Goal: Task Accomplishment & Management: Complete application form

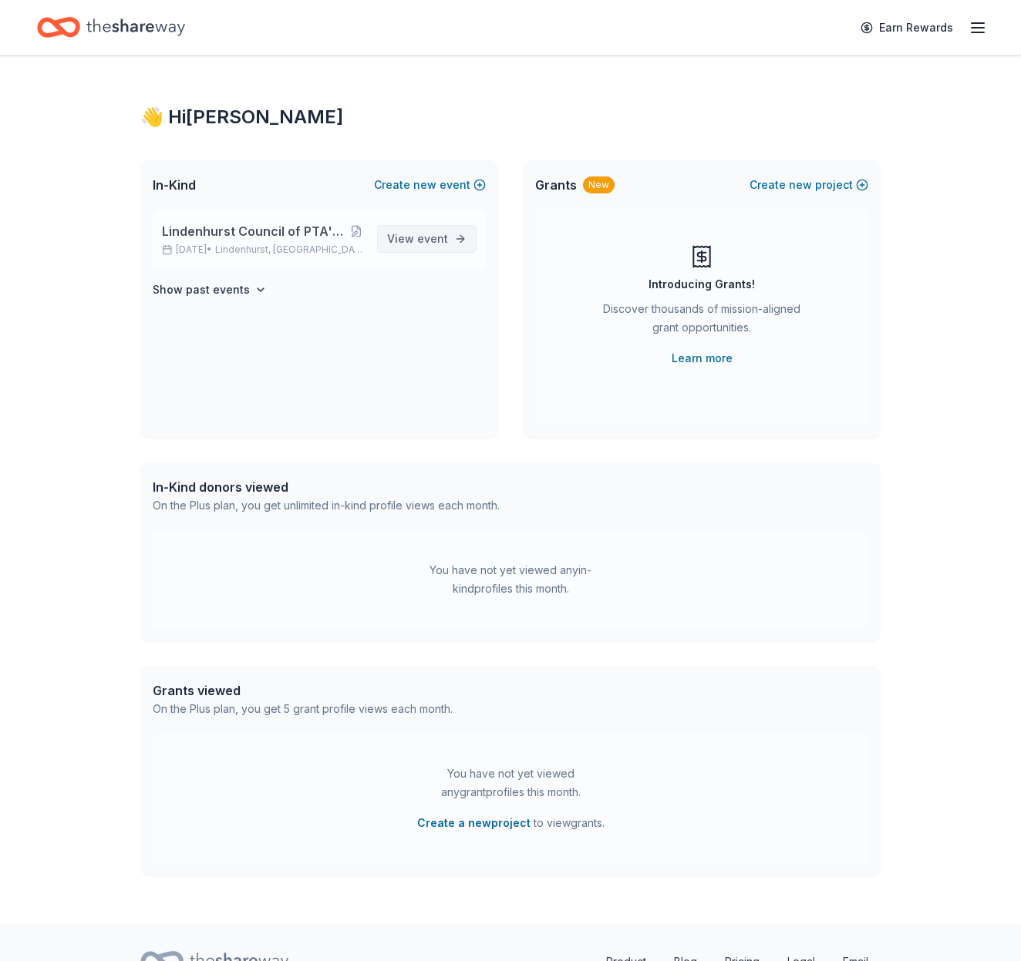
click at [407, 236] on span "View event" at bounding box center [417, 239] width 61 height 19
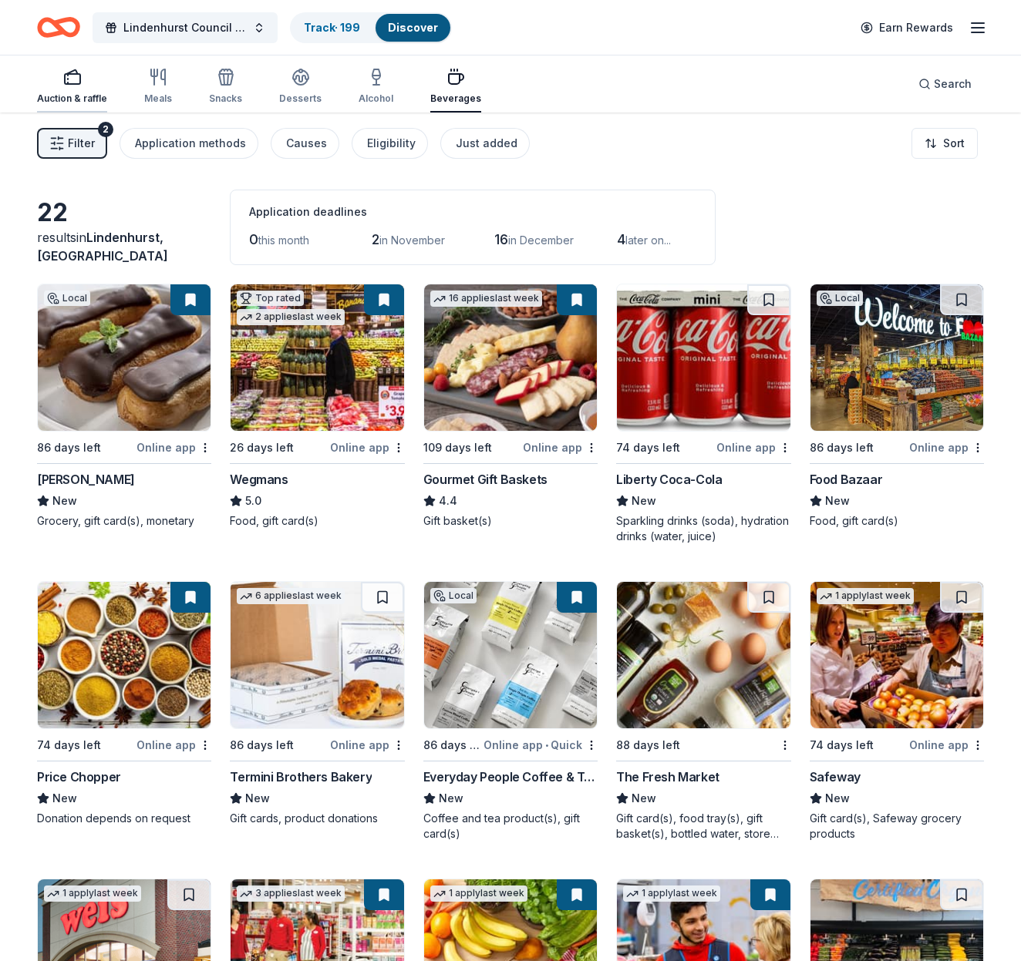
click at [73, 92] on div "Auction & raffle" at bounding box center [72, 86] width 70 height 37
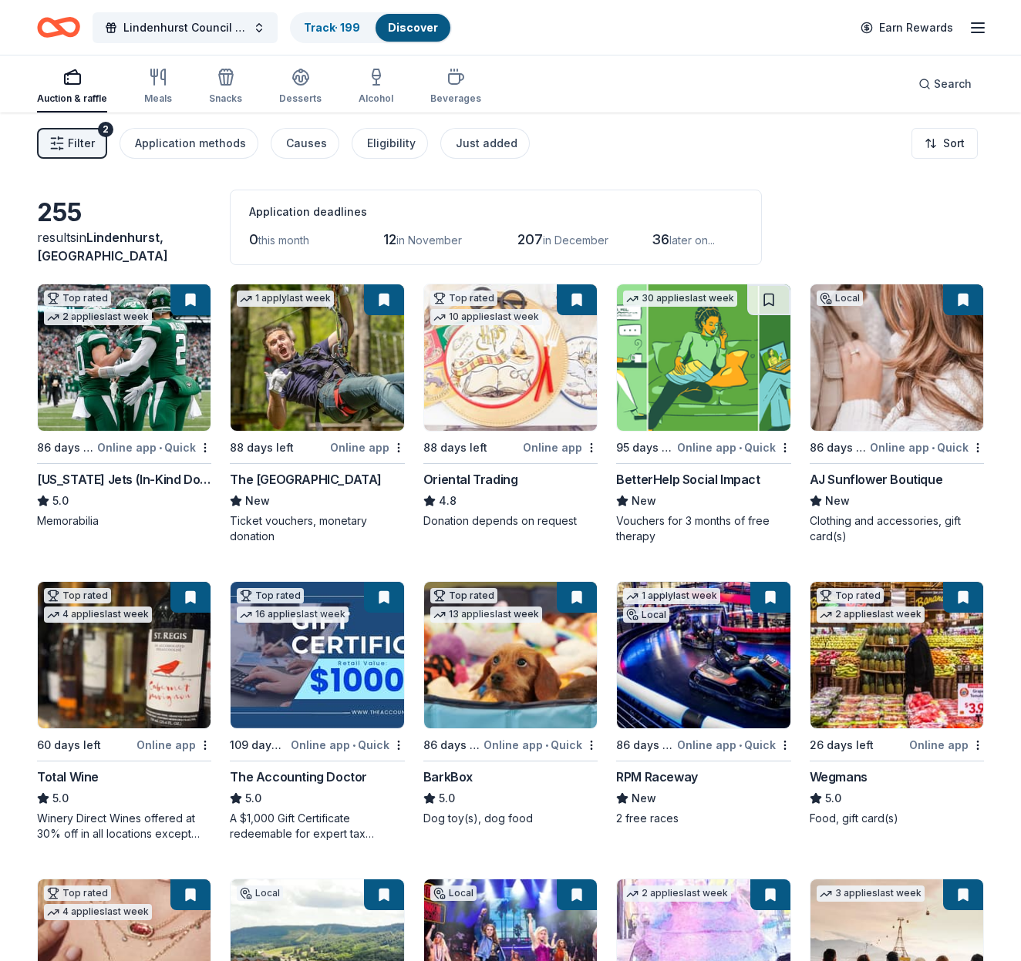
click at [695, 362] on img at bounding box center [703, 358] width 173 height 146
click at [780, 296] on button at bounding box center [770, 300] width 40 height 31
click at [772, 297] on button at bounding box center [770, 300] width 40 height 31
click at [686, 479] on div "BetterHelp Social Impact" at bounding box center [687, 479] width 143 height 19
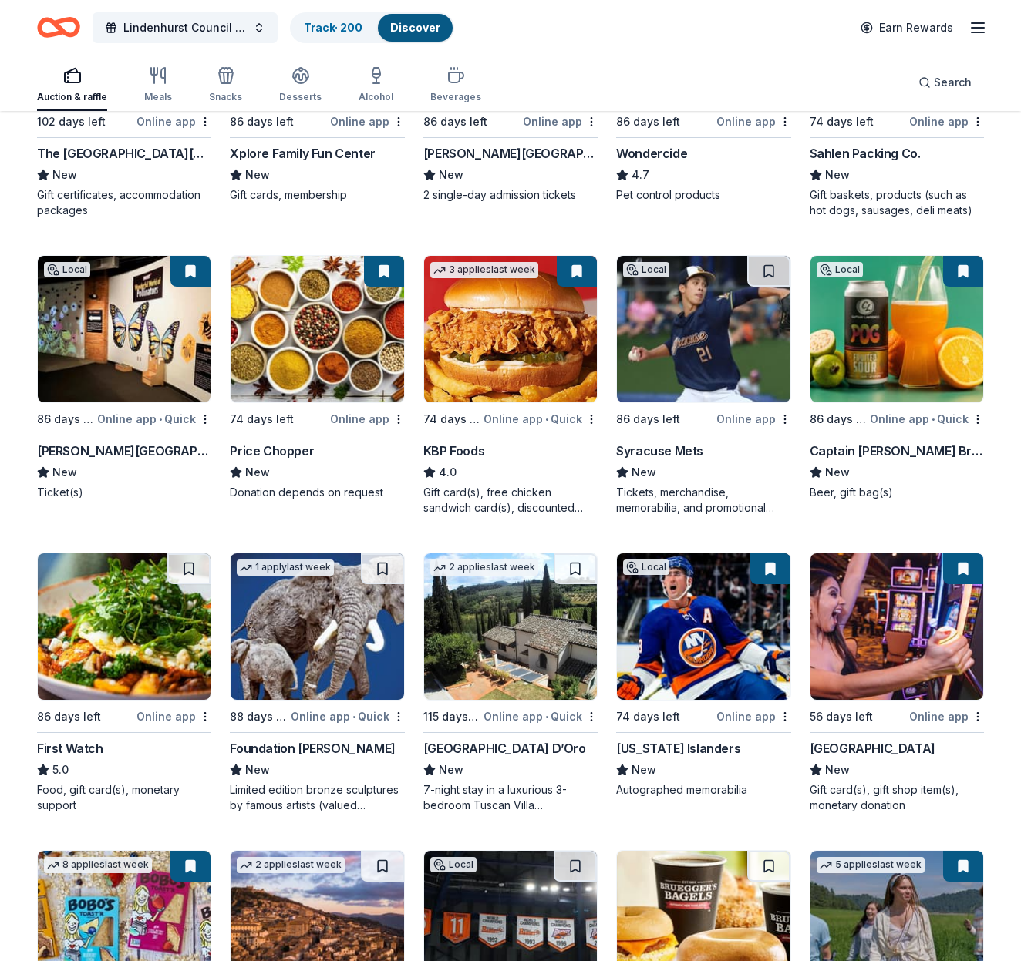
scroll to position [1223, 2]
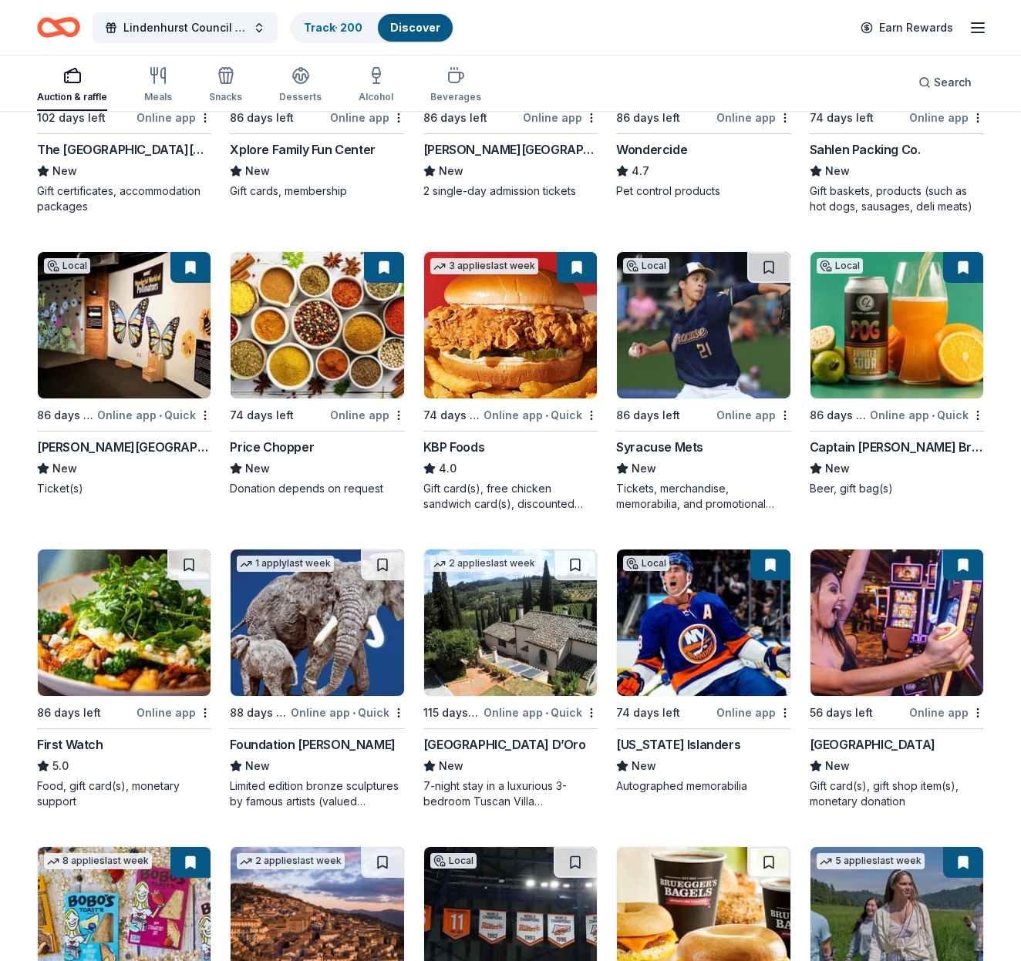
click at [689, 639] on img at bounding box center [703, 623] width 173 height 146
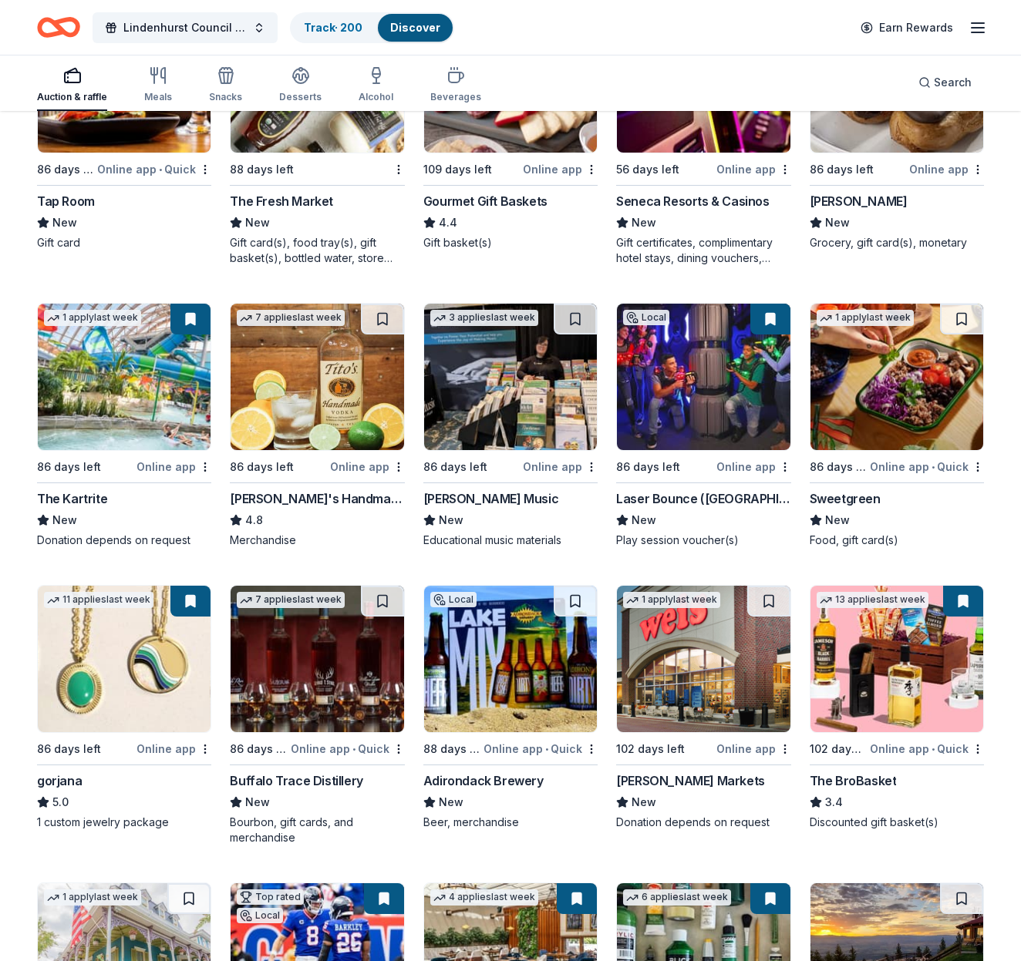
scroll to position [2660, 0]
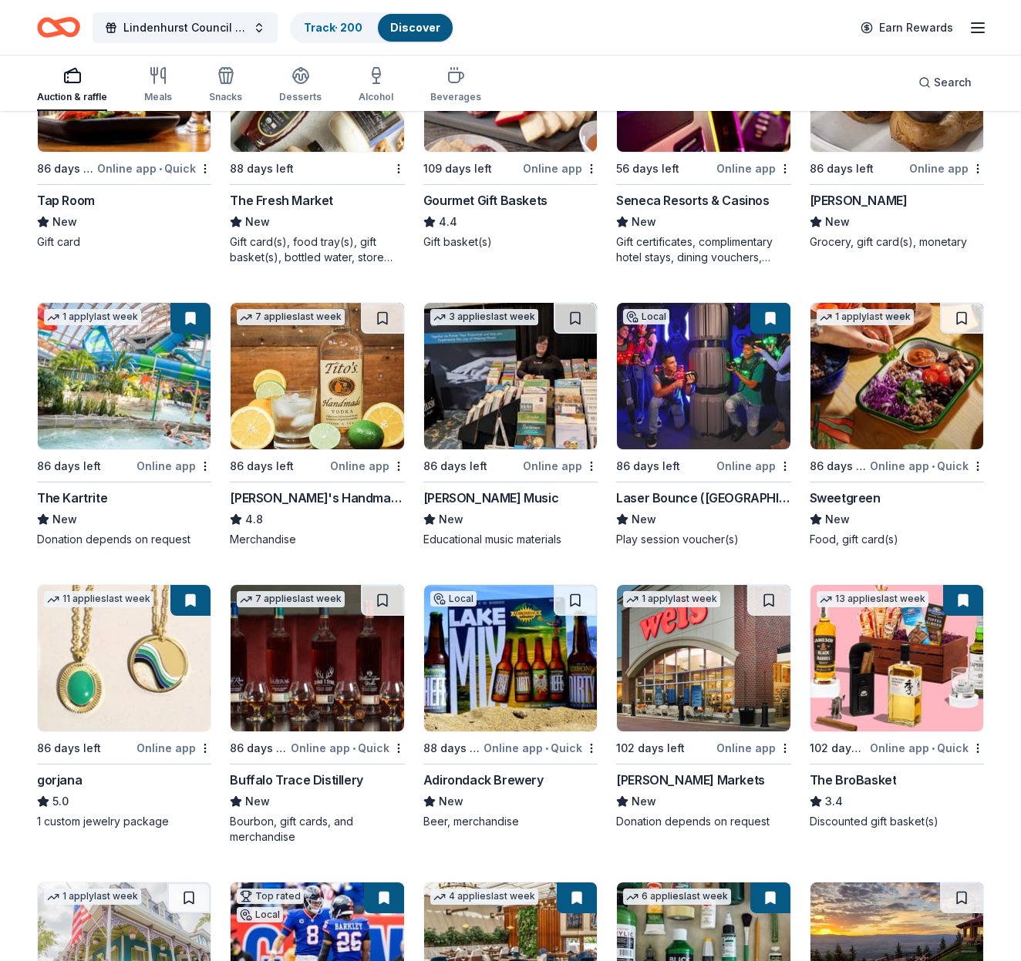
click at [350, 496] on div "Tito's Handmade Vodka" at bounding box center [317, 498] width 174 height 19
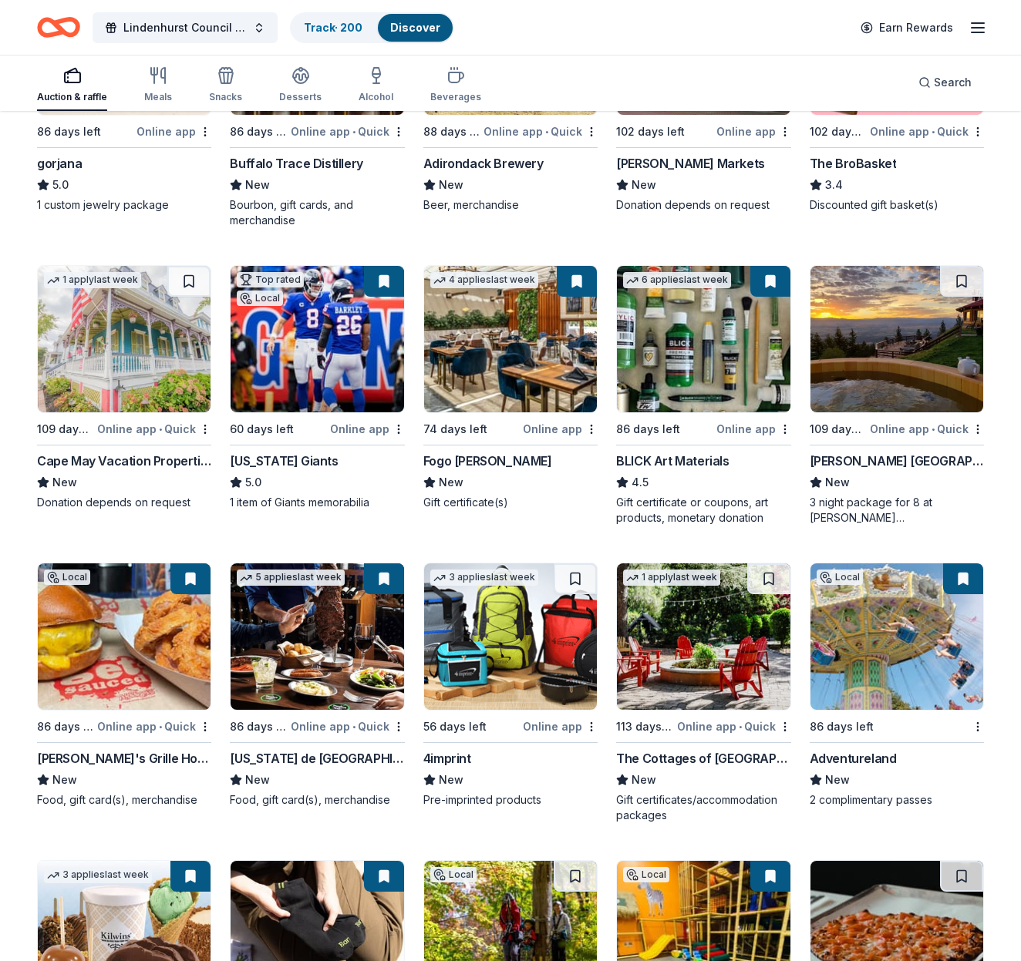
scroll to position [3275, 0]
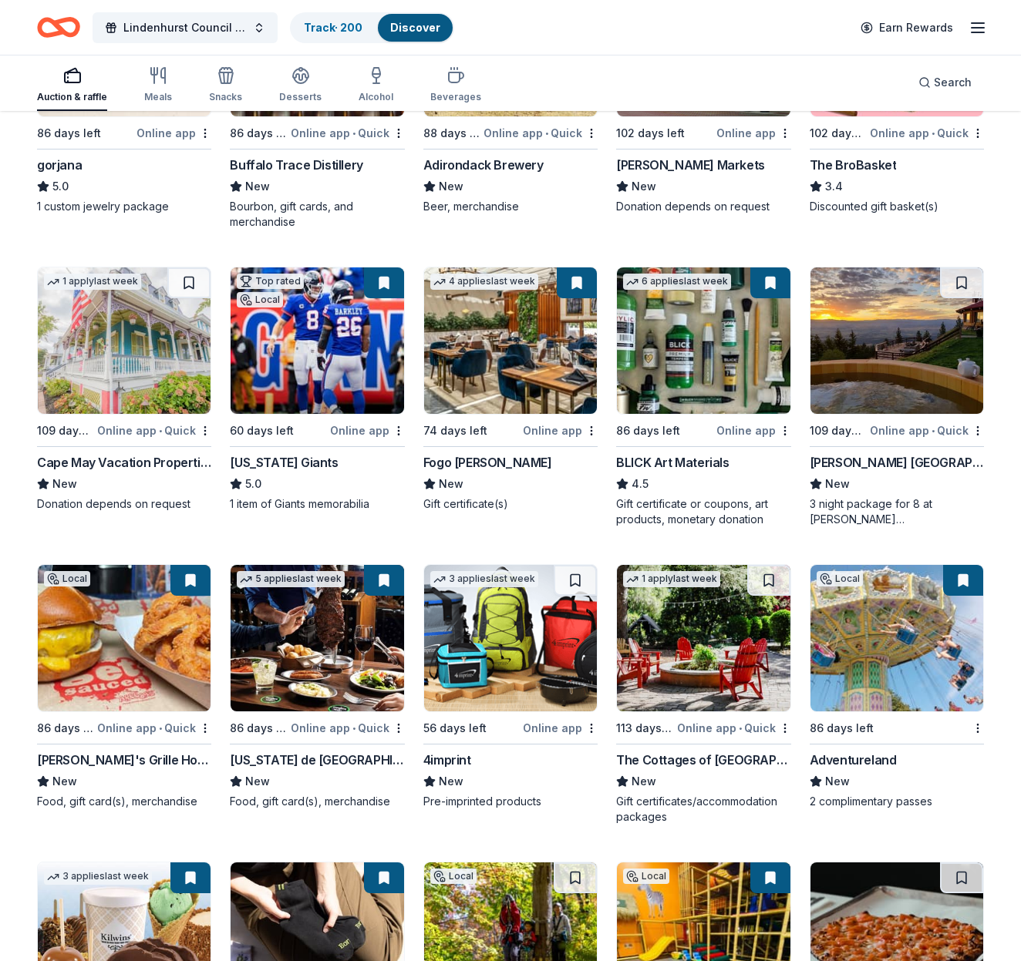
click at [860, 369] on img at bounding box center [896, 341] width 173 height 146
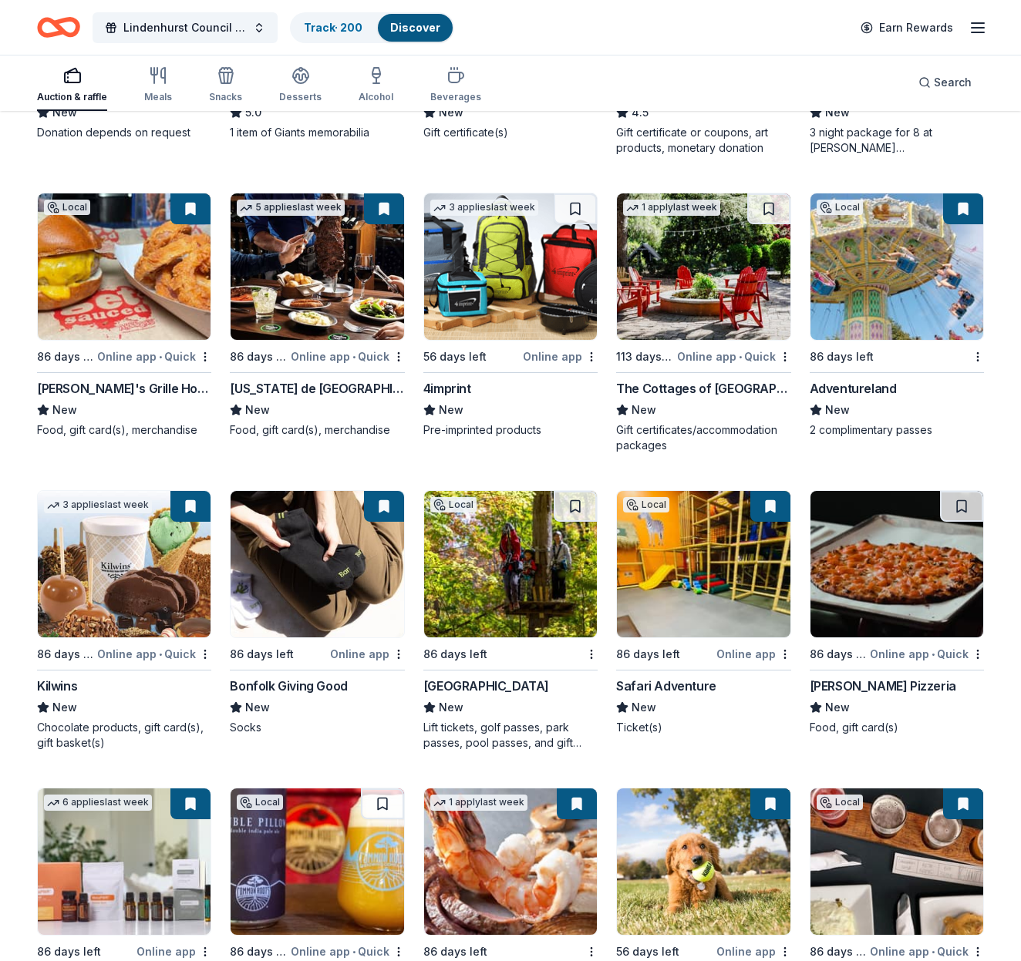
scroll to position [3662, 0]
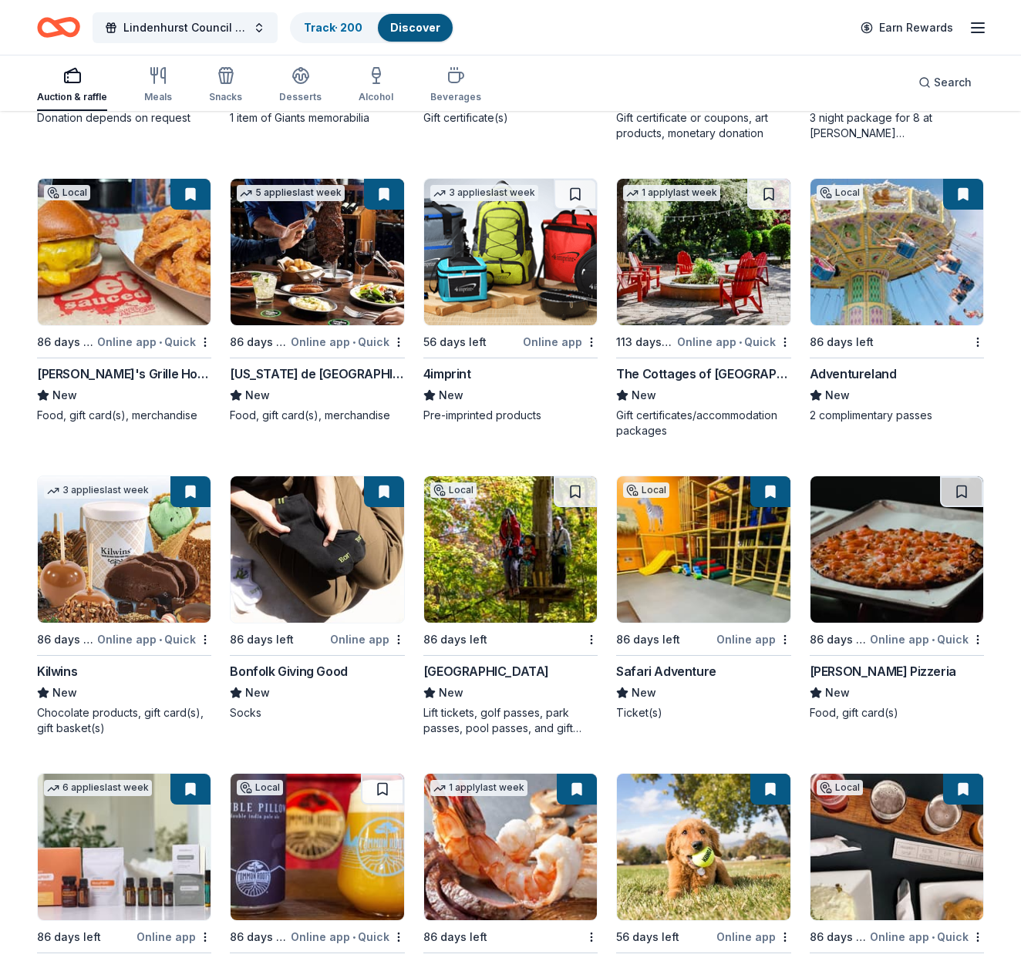
click at [921, 254] on img at bounding box center [896, 252] width 173 height 146
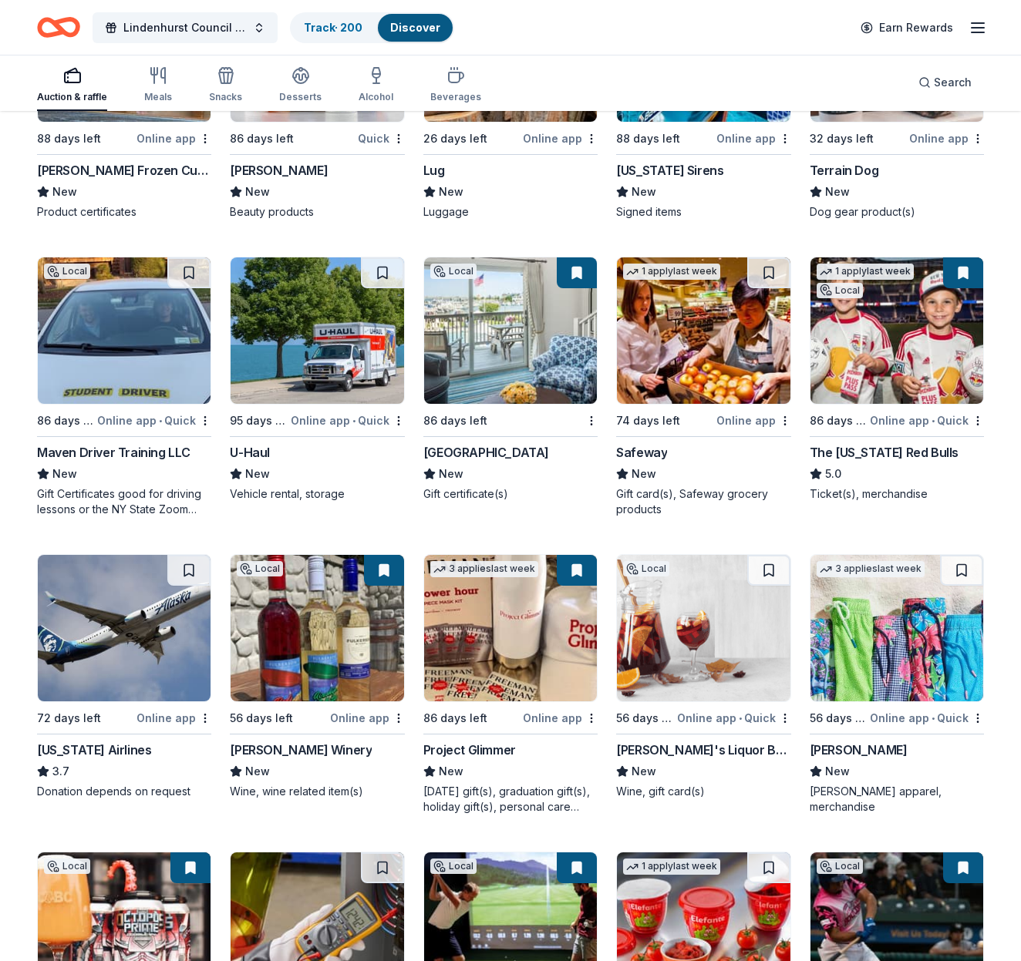
scroll to position [7702, 0]
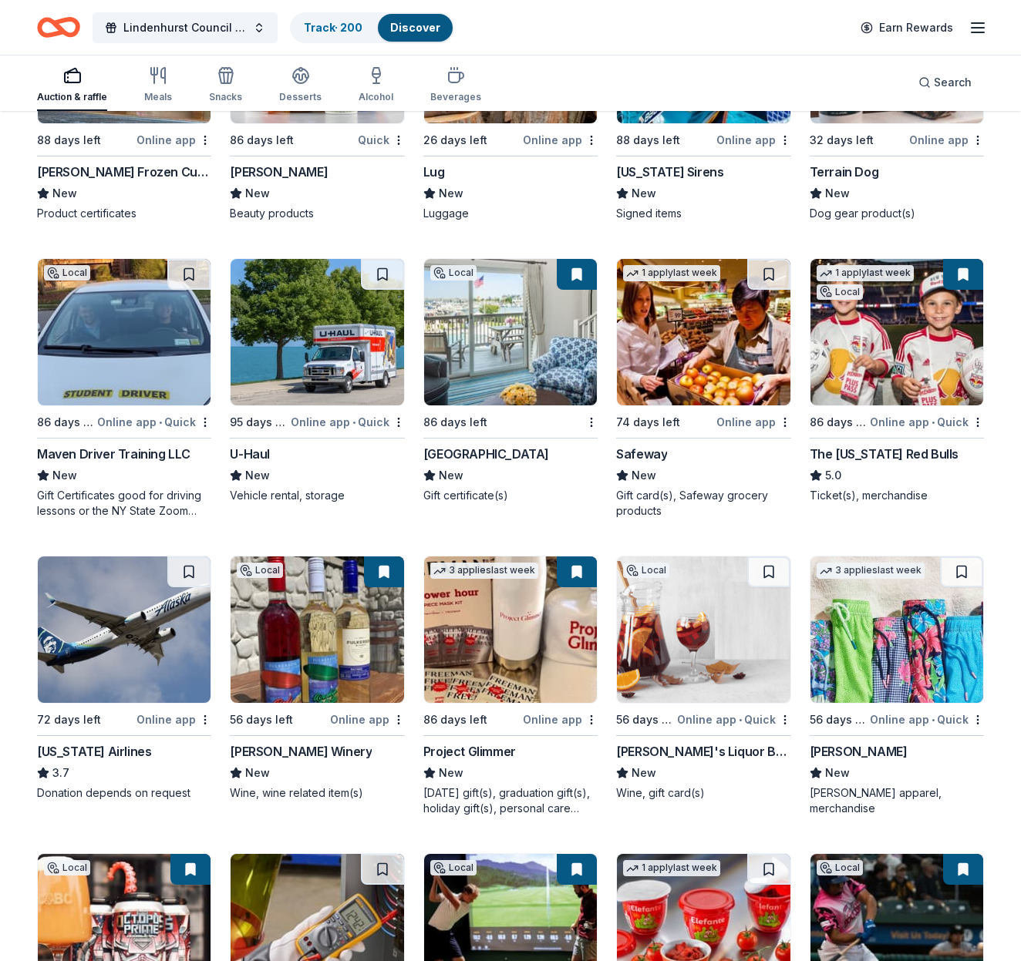
click at [965, 271] on button at bounding box center [963, 274] width 40 height 31
click at [911, 321] on img at bounding box center [896, 332] width 173 height 146
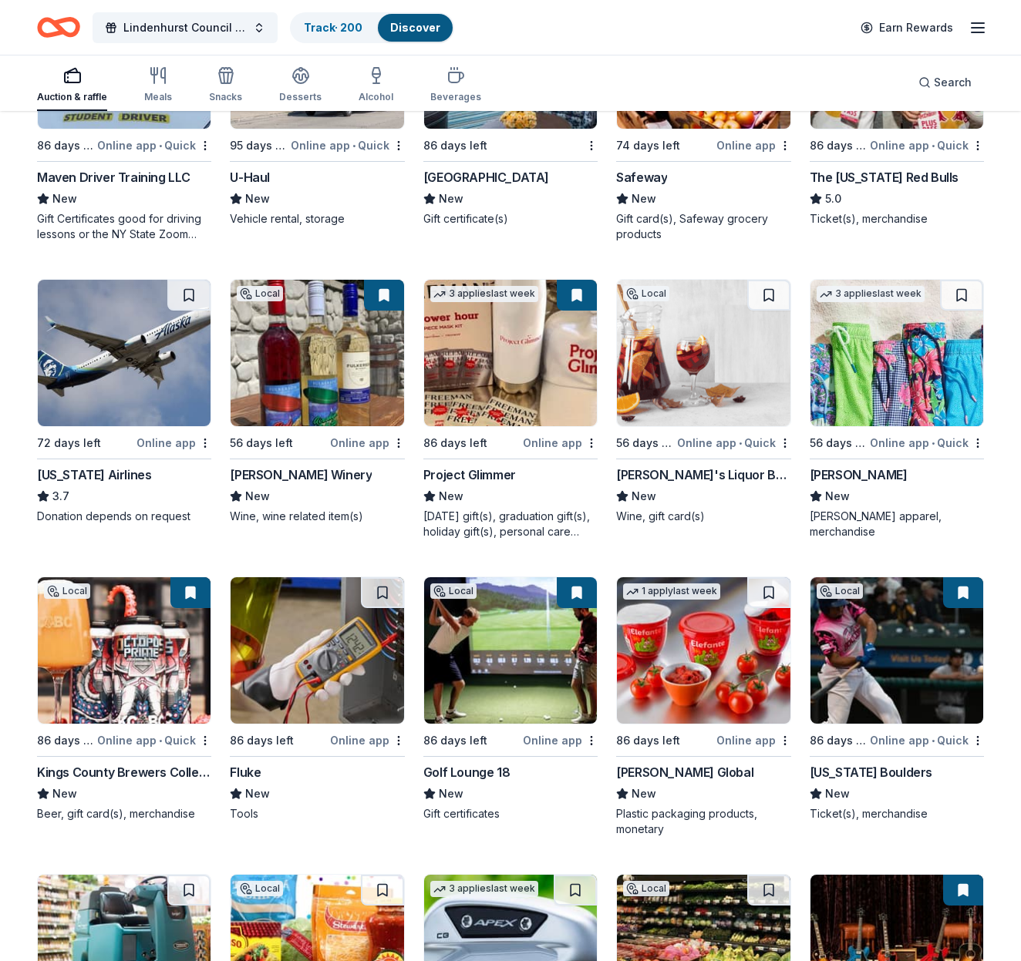
scroll to position [8000, 0]
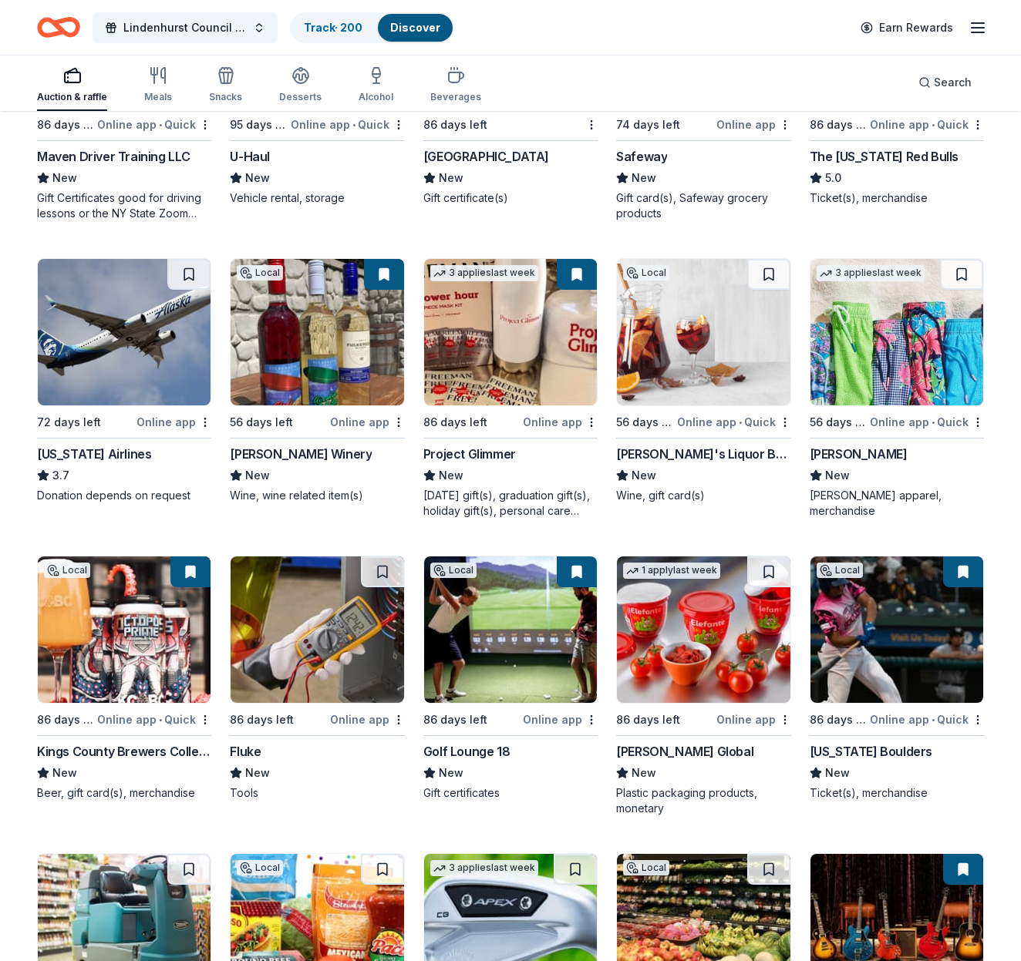
click at [699, 346] on img at bounding box center [703, 332] width 173 height 146
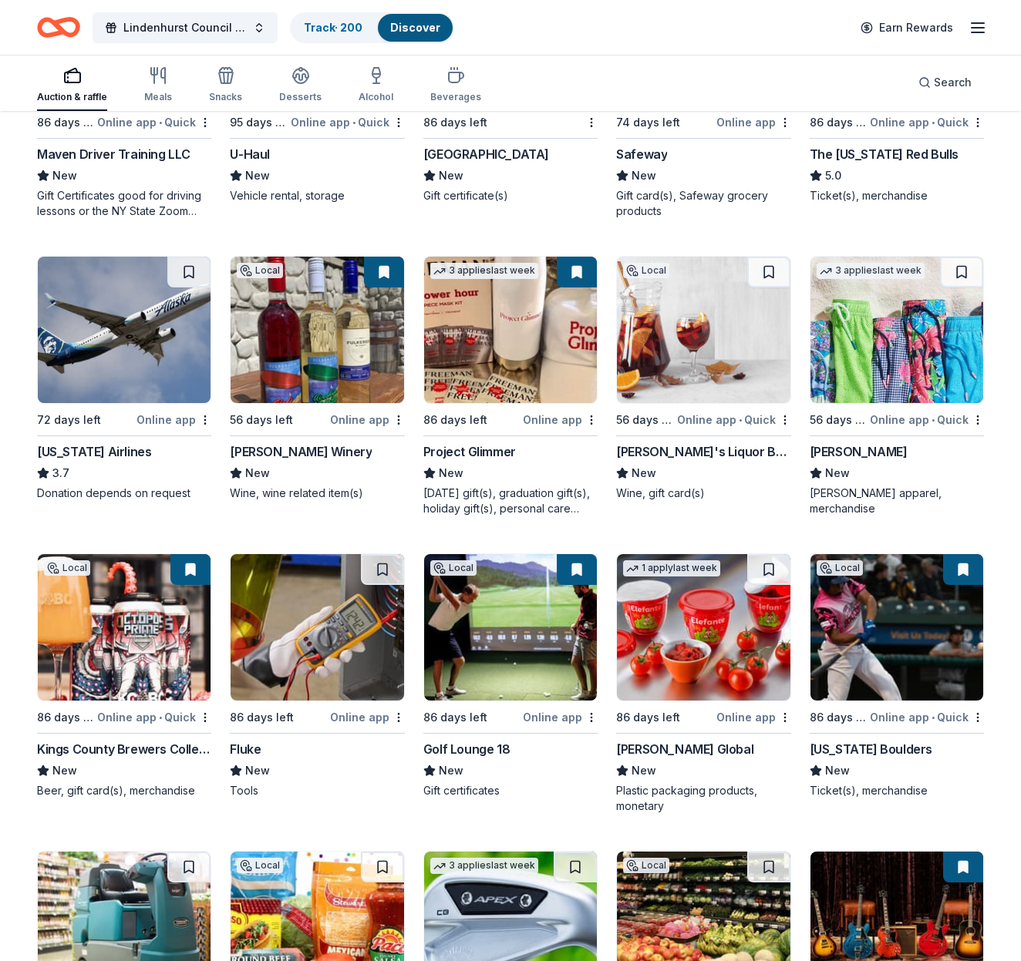
click at [891, 348] on img at bounding box center [896, 330] width 173 height 146
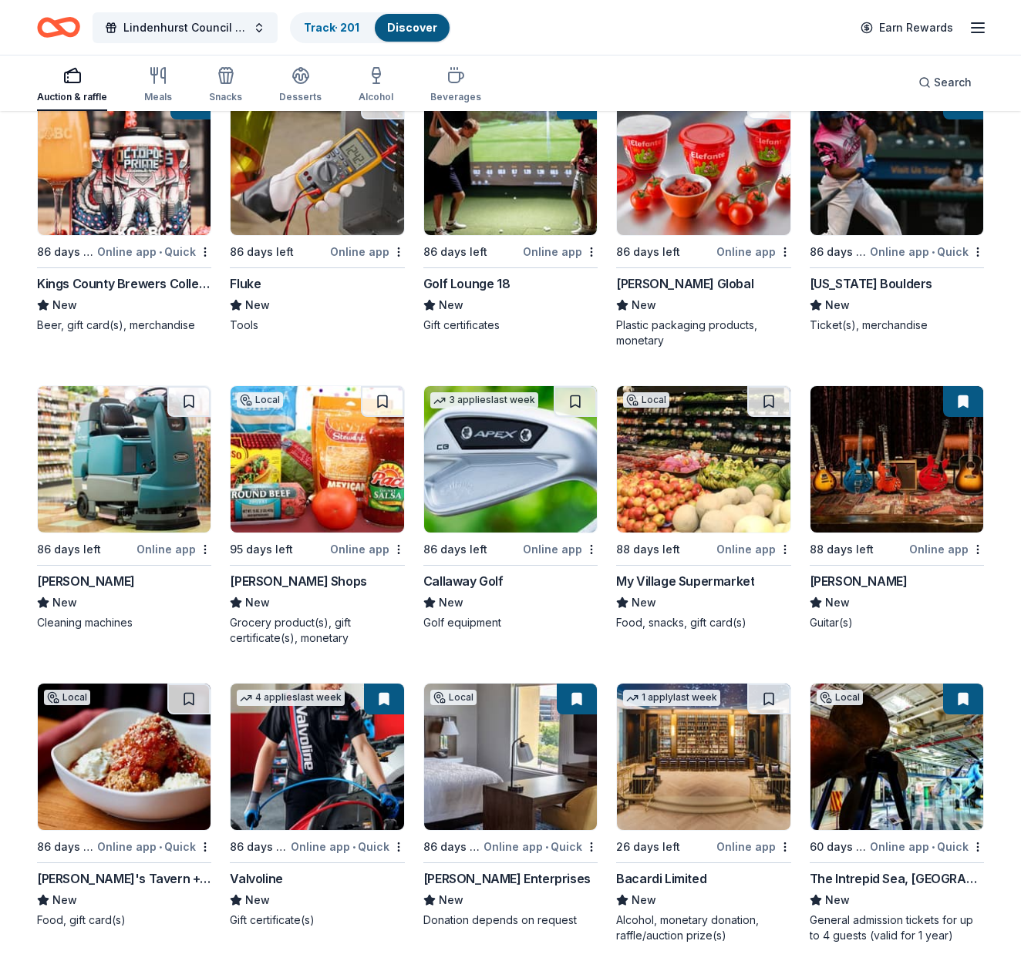
scroll to position [8481, 0]
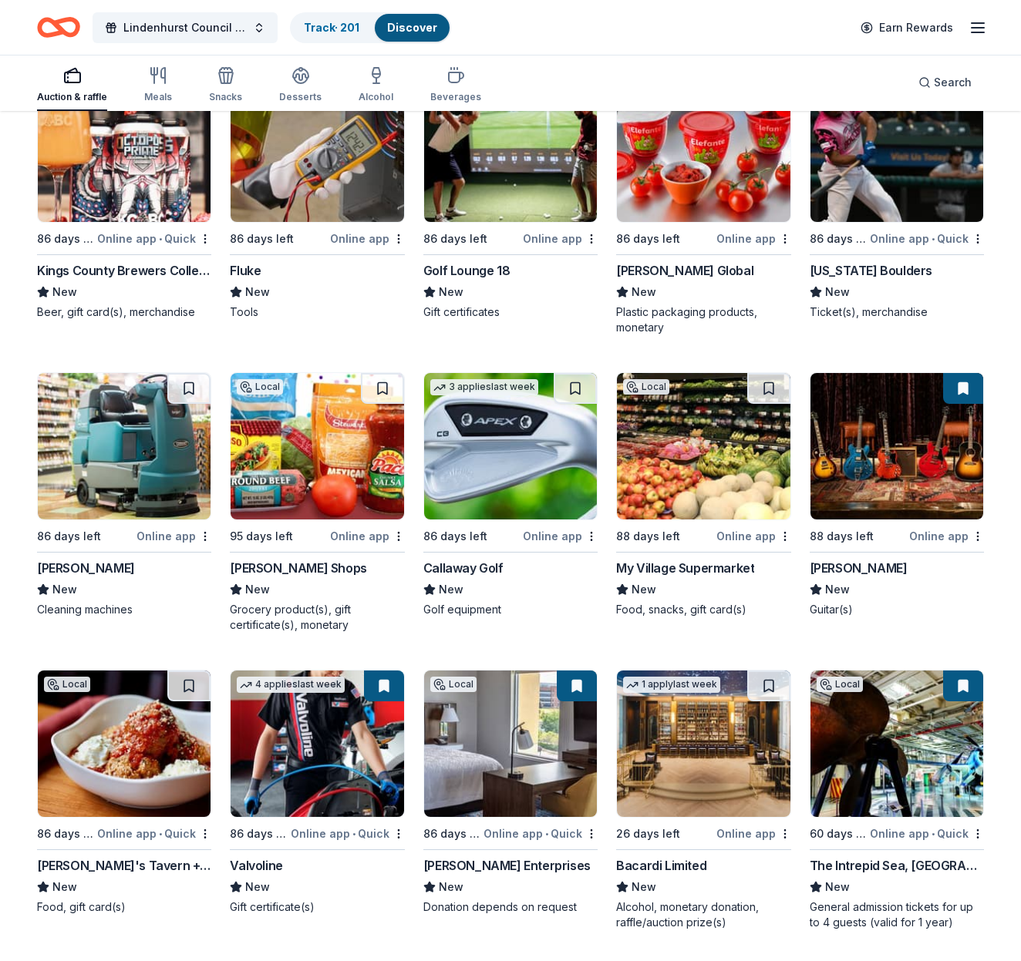
click at [485, 470] on img at bounding box center [510, 446] width 173 height 146
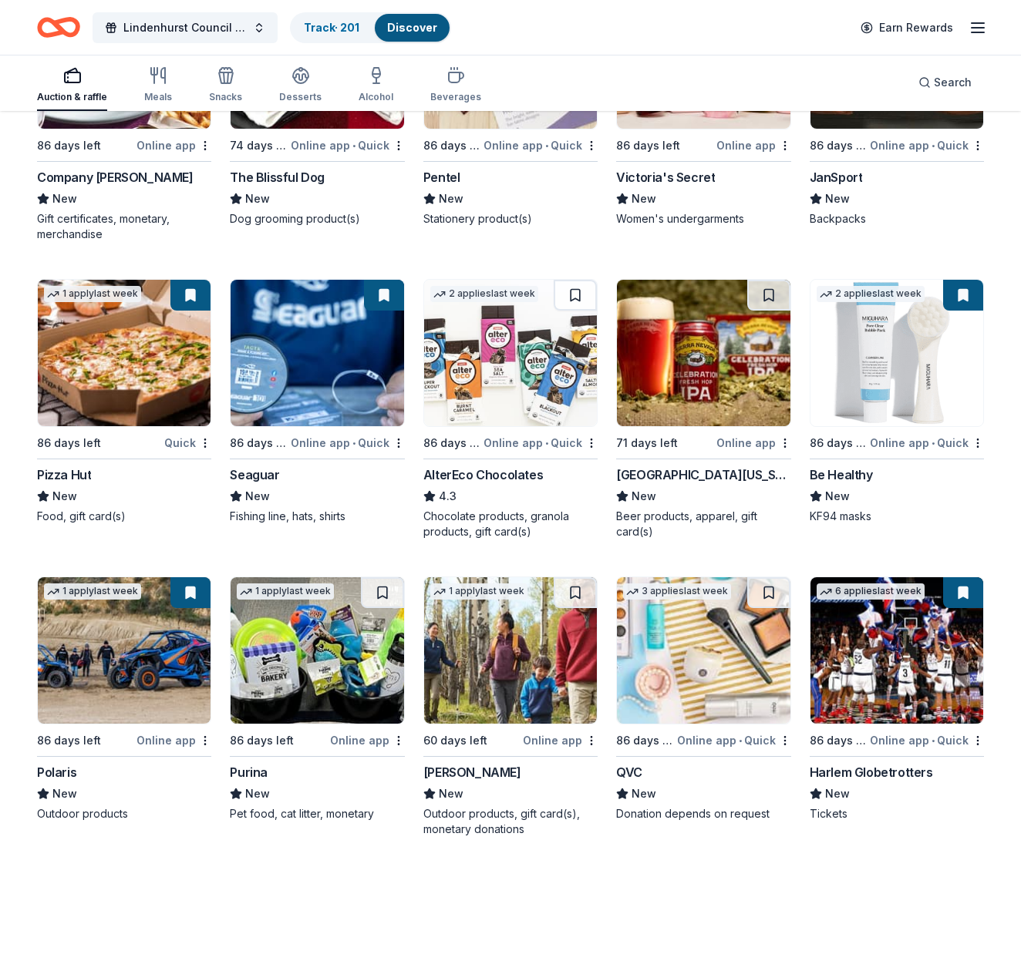
scroll to position [11847, 0]
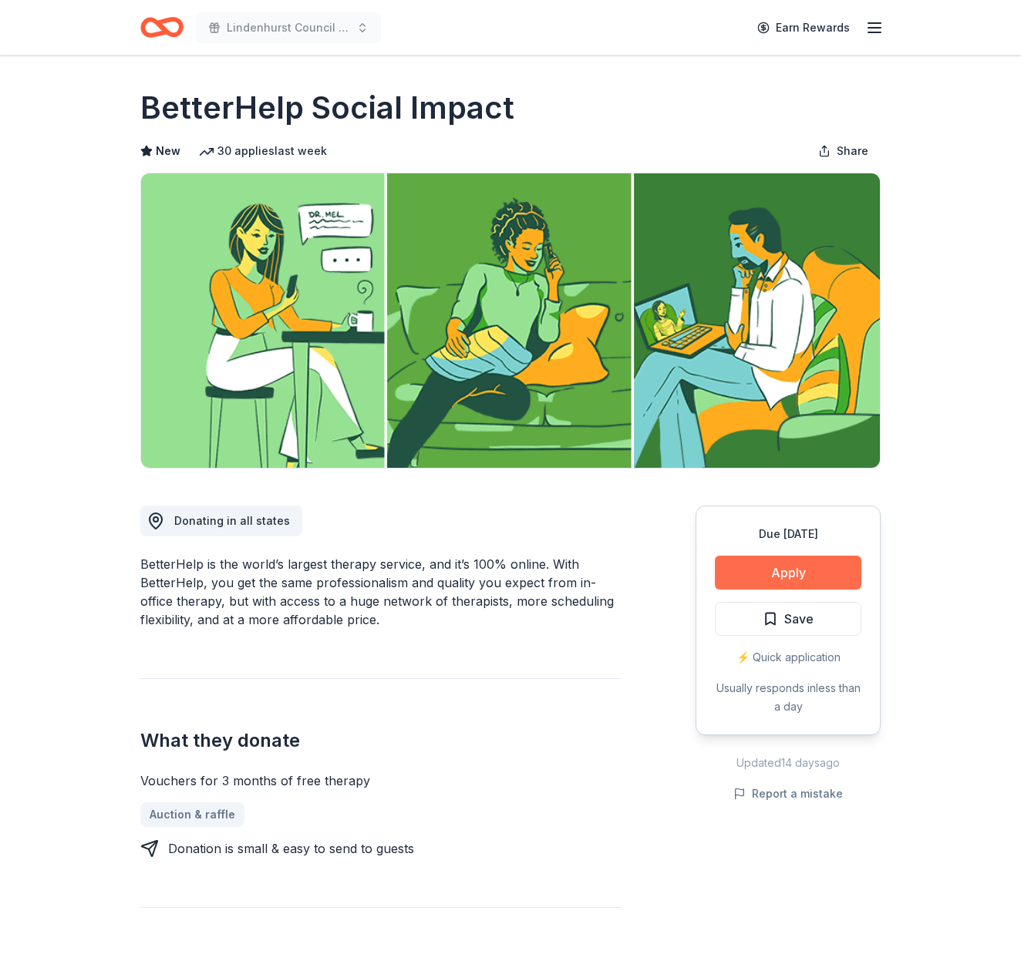
click at [781, 574] on button "Apply" at bounding box center [788, 573] width 146 height 34
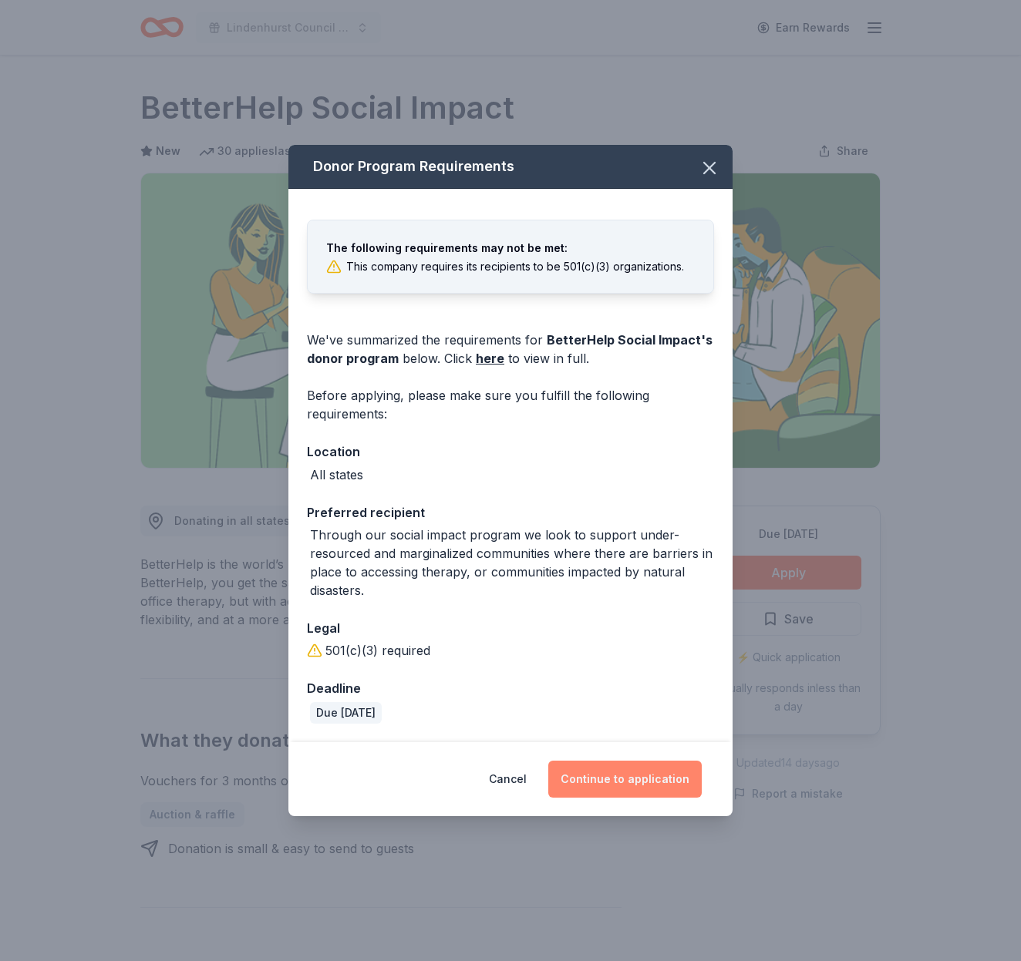
click at [627, 779] on button "Continue to application" at bounding box center [624, 779] width 153 height 37
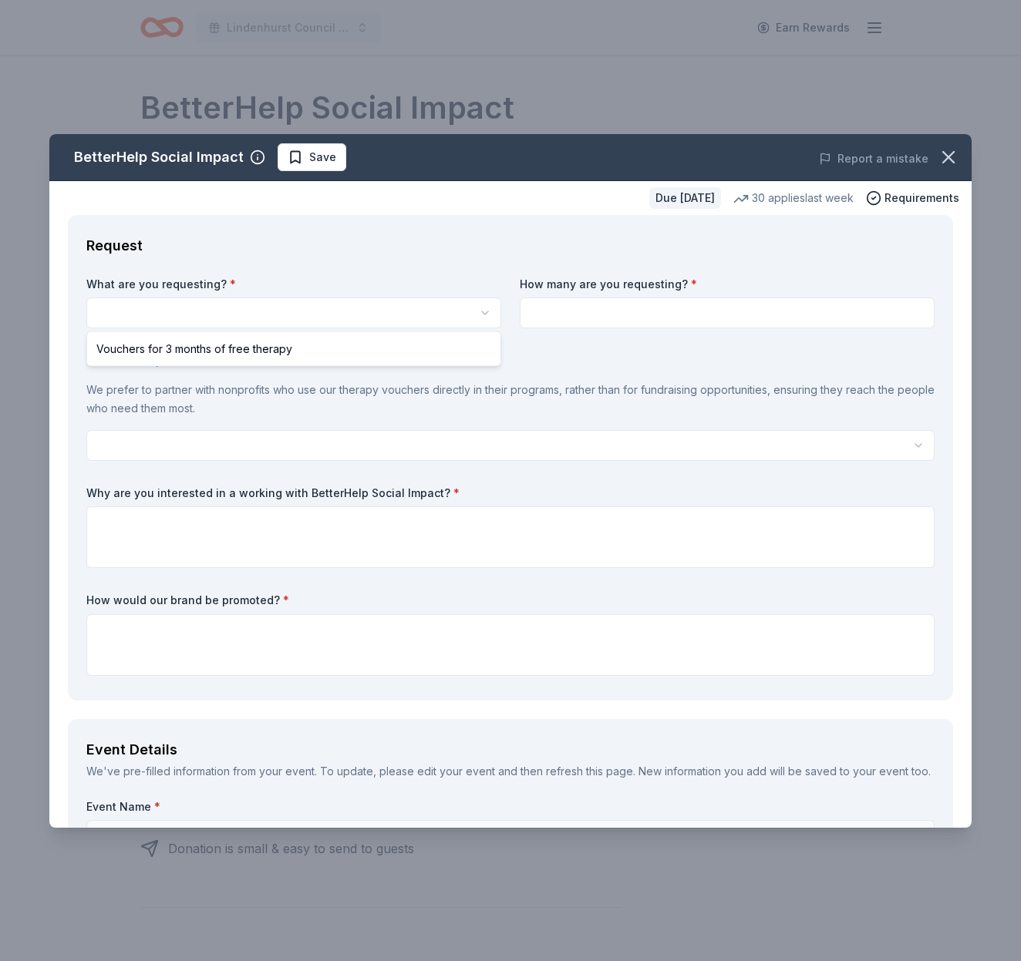
click at [318, 310] on html "Lindenhurst Council of PTA's "Bright Futures" Fundraiser Earn Rewards Due in 95…" at bounding box center [510, 480] width 1021 height 961
select select "Vouchers for 3 months of free therapy"
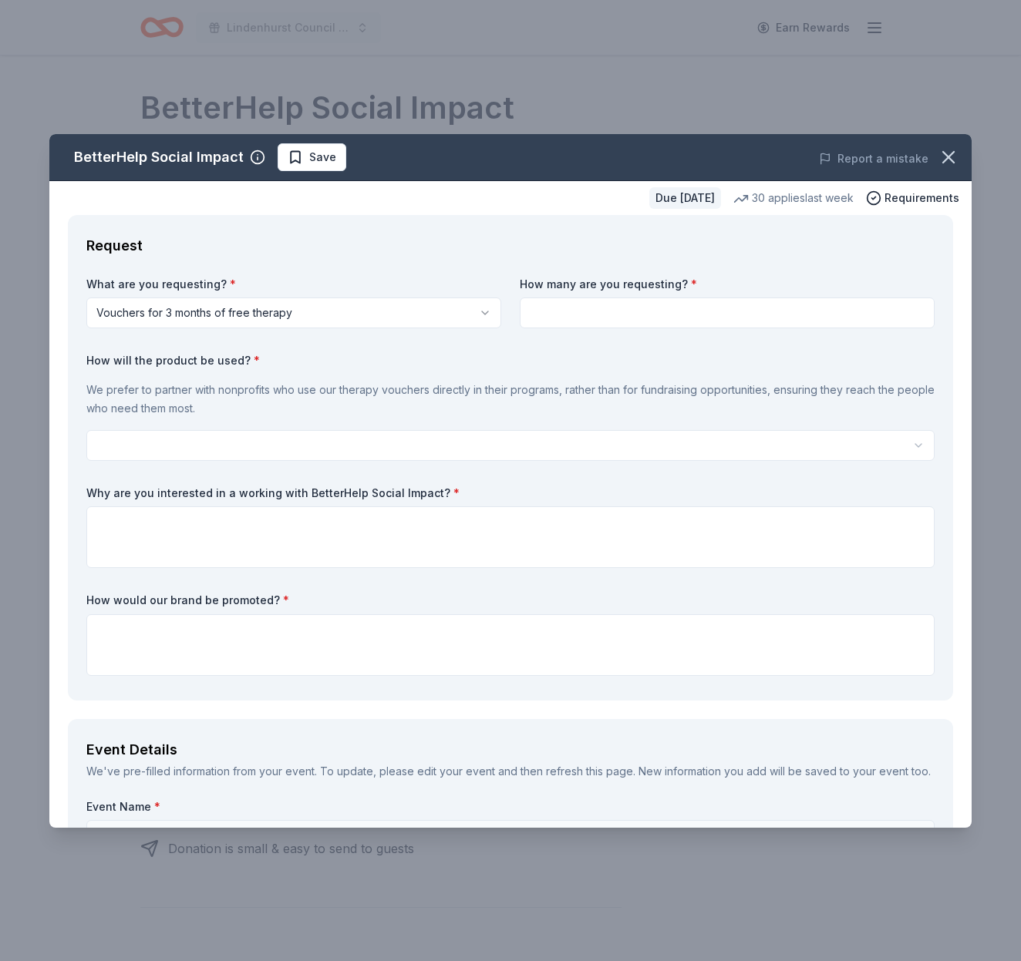
click at [623, 315] on input at bounding box center [727, 313] width 415 height 31
type input "1"
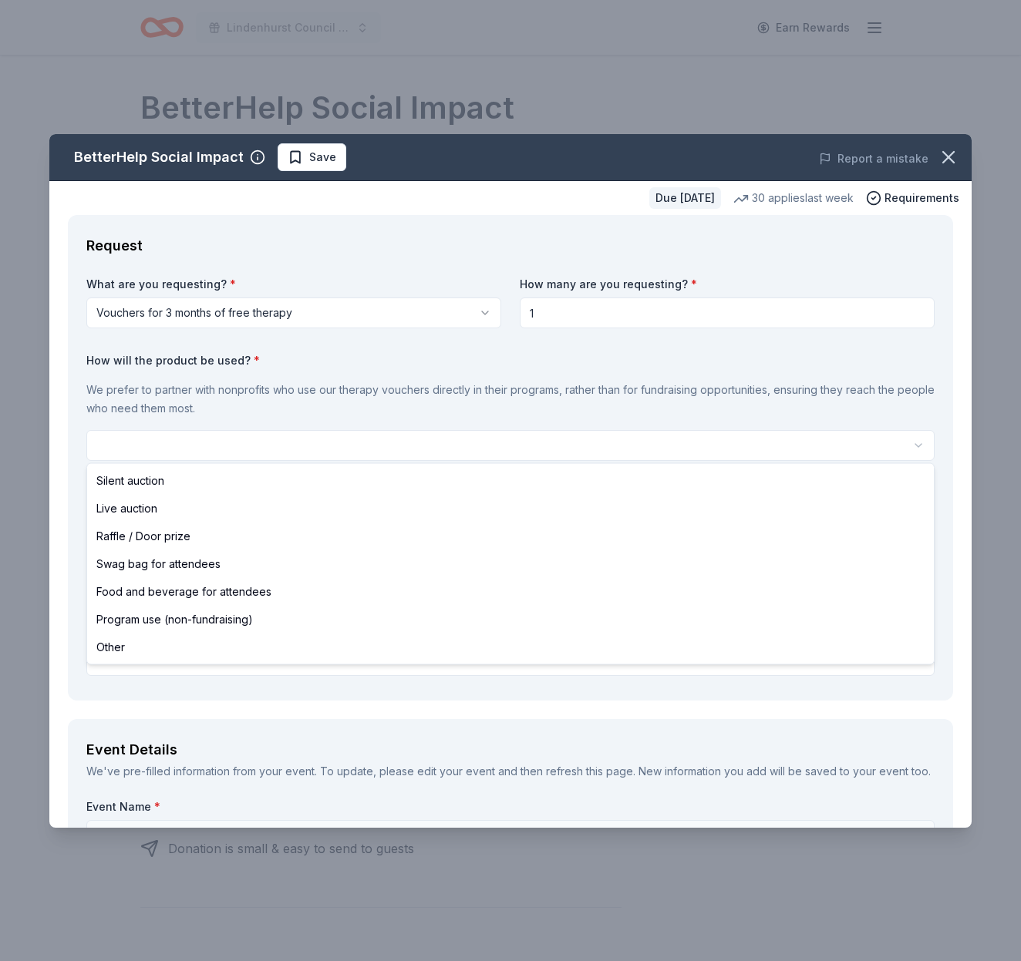
click at [211, 442] on html "Lindenhurst Council of PTA's "Bright Futures" Fundraiser Earn Rewards Due in 95…" at bounding box center [510, 480] width 1021 height 961
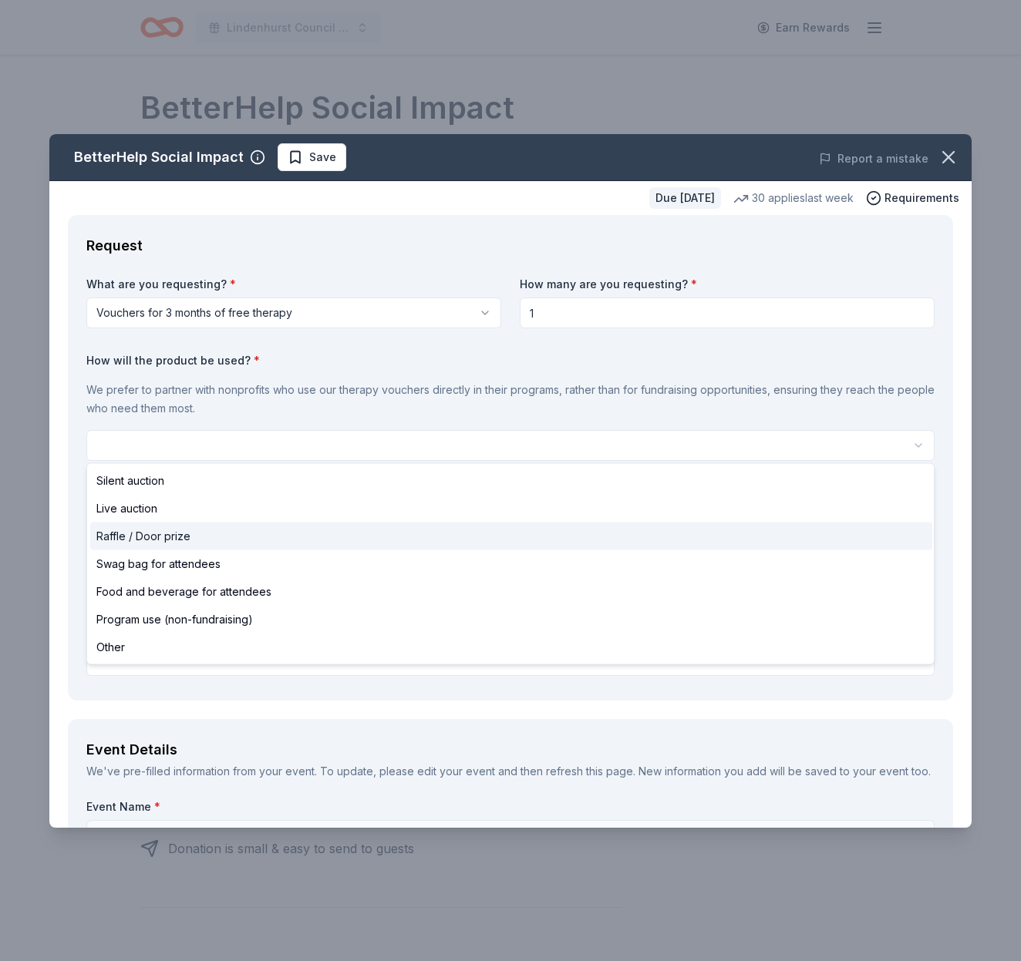
select select "raffleDoorPrize"
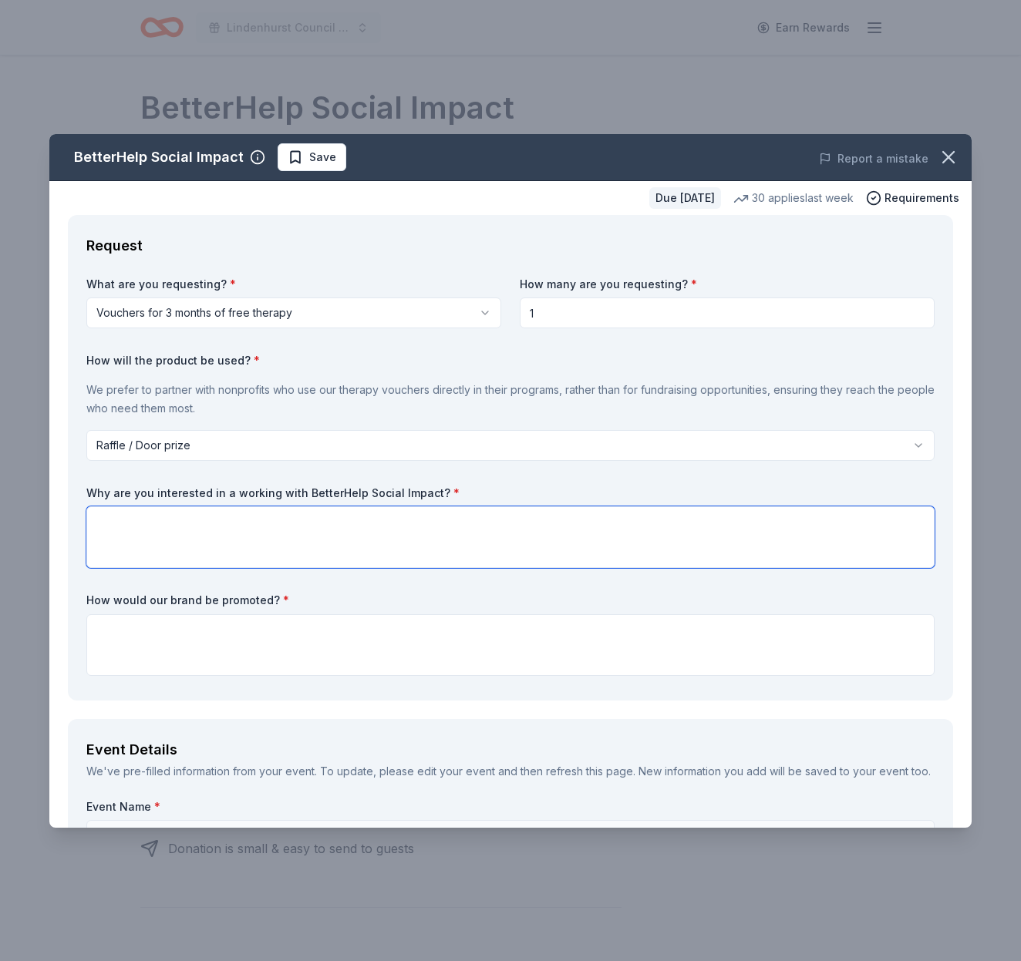
click at [138, 518] on textarea at bounding box center [510, 538] width 848 height 62
type textarea "W"
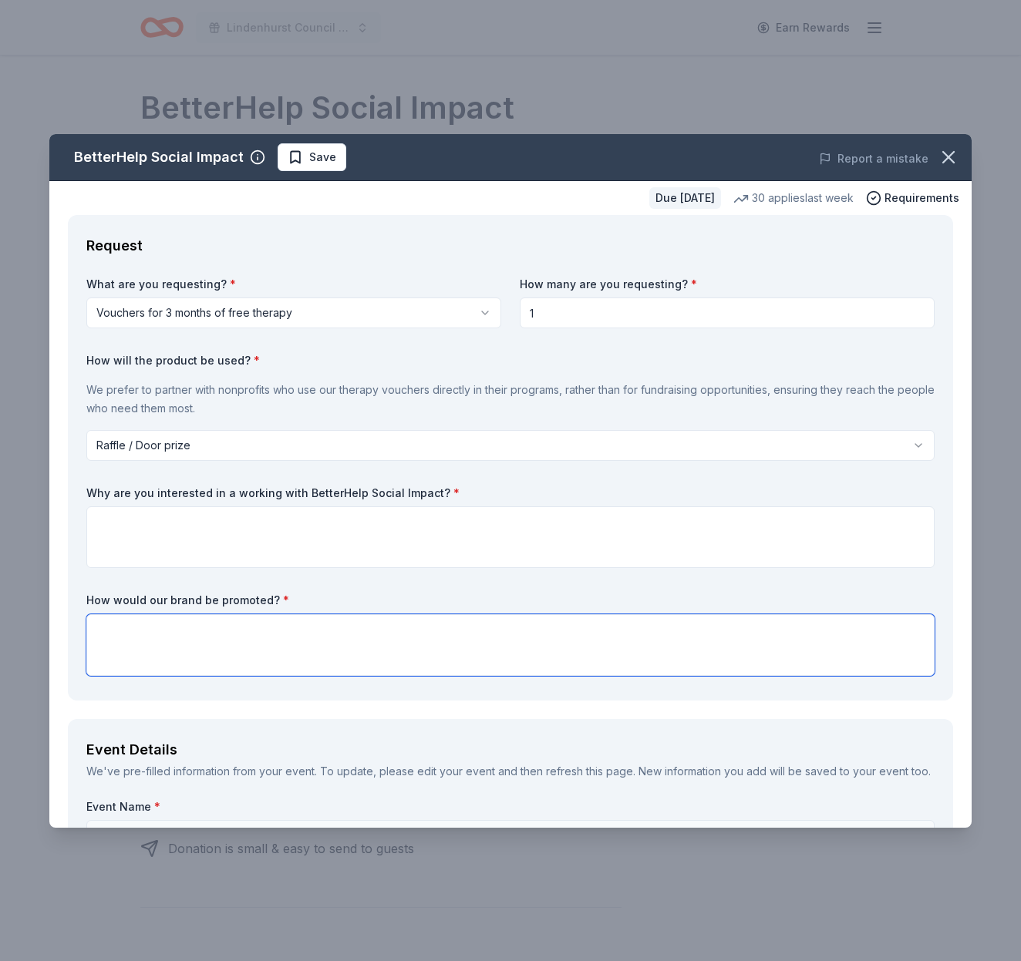
click at [134, 642] on textarea at bounding box center [510, 646] width 848 height 62
type textarea "We will acknowledge all donors on our website, on social media, and in all of o…"
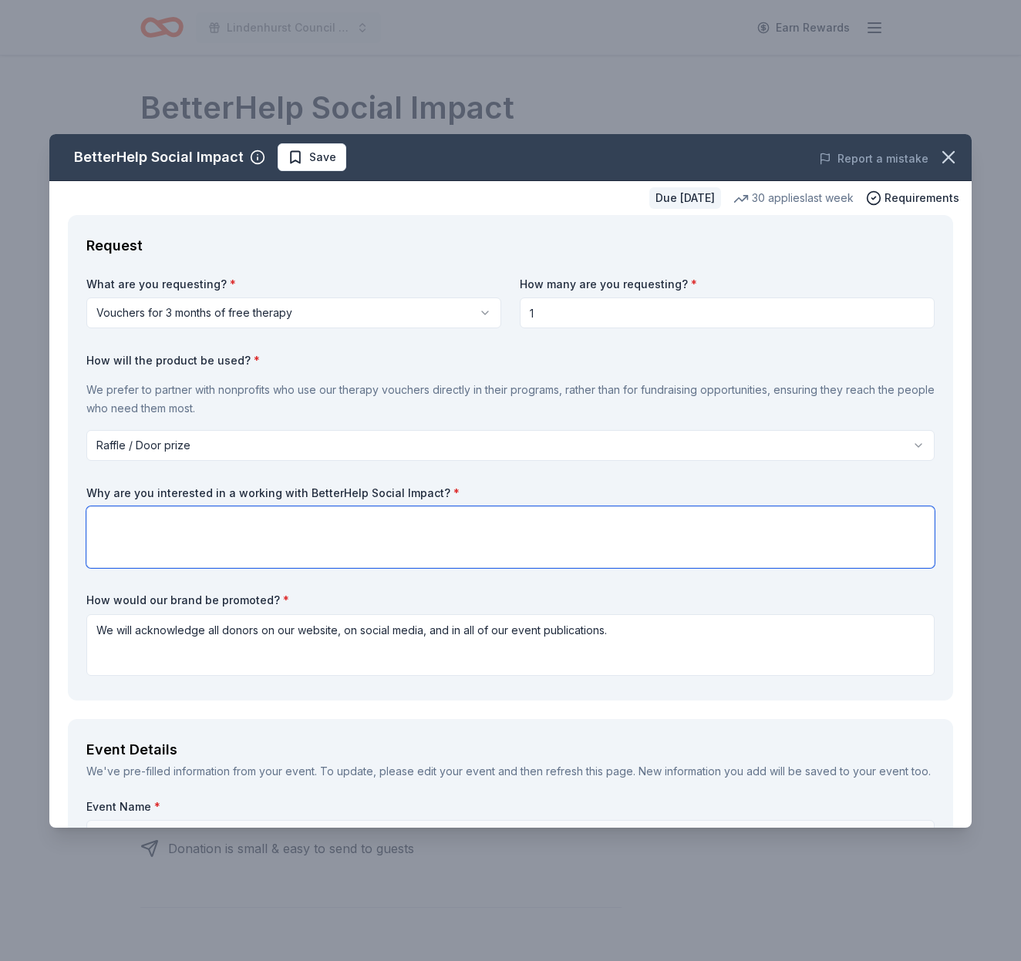
click at [176, 520] on textarea at bounding box center [510, 538] width 848 height 62
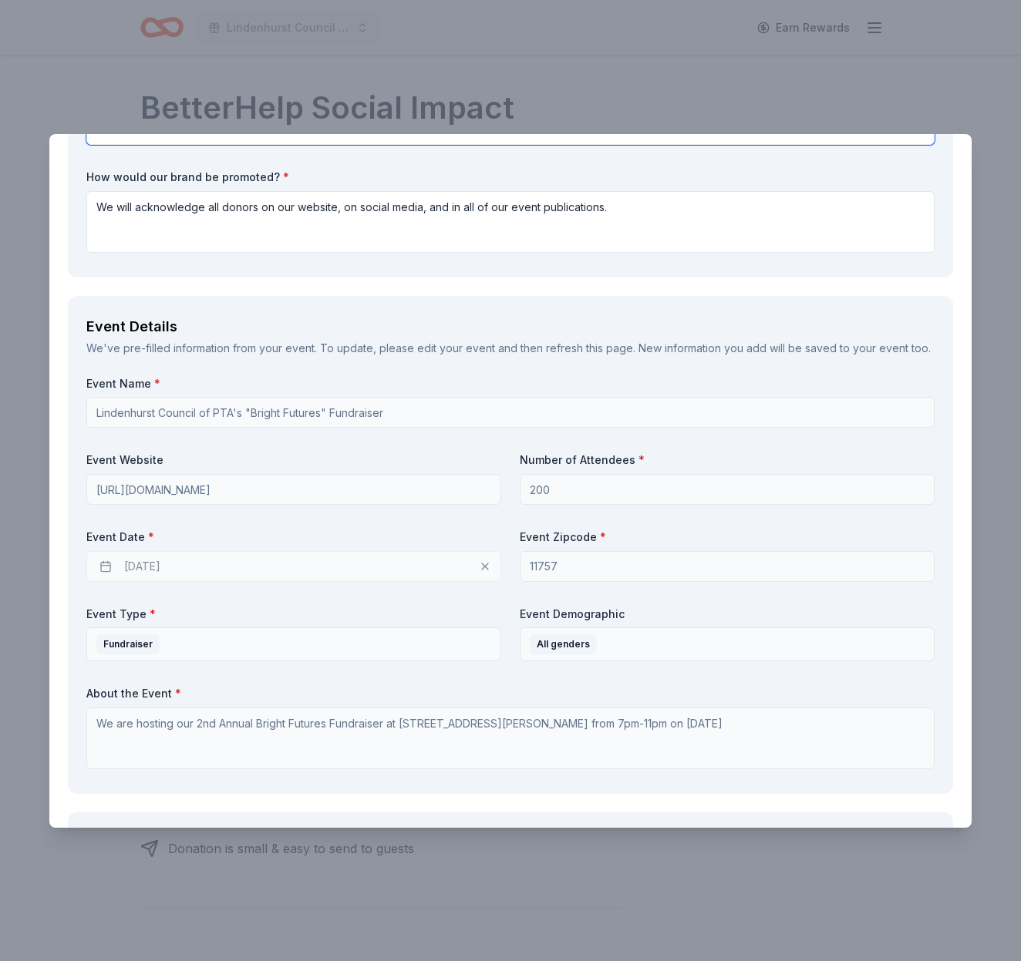
scroll to position [435, 0]
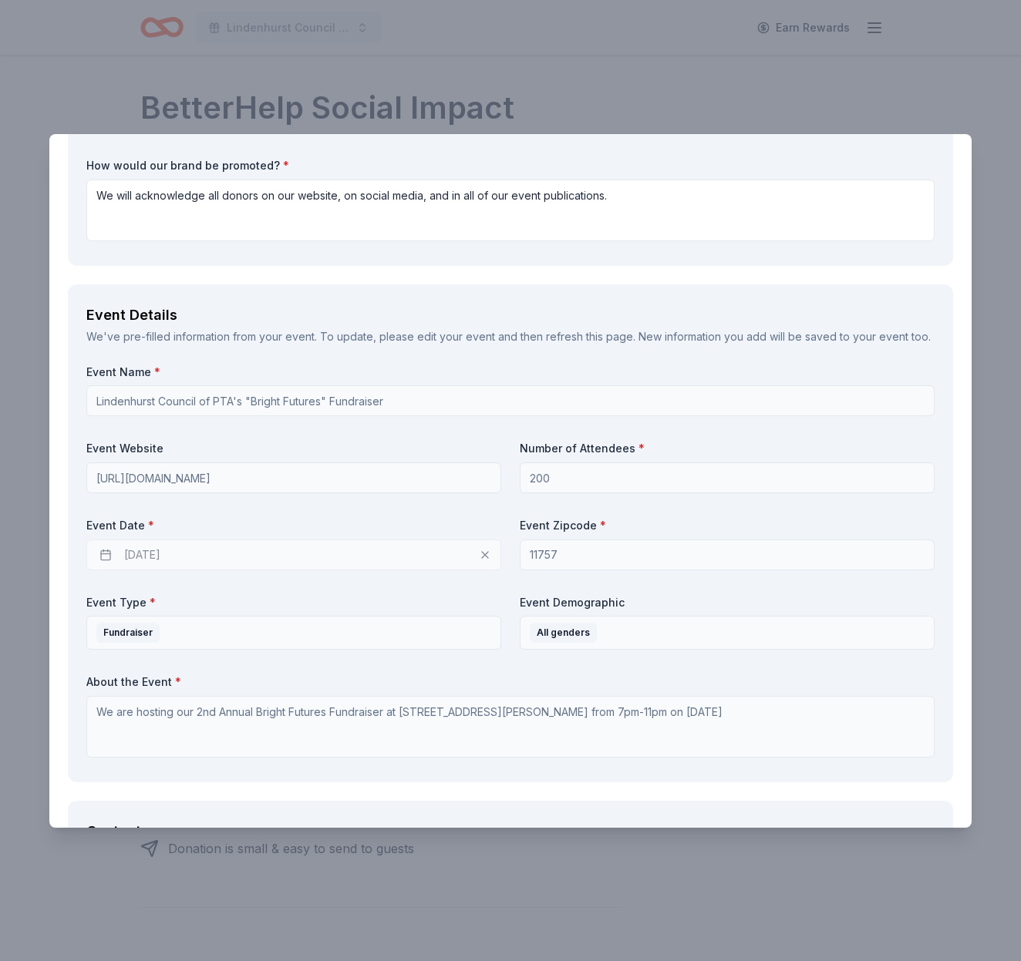
type textarea "What you do is amazing and we would love to promote what you all do to help peo…"
click at [183, 553] on div "01/29/2026" at bounding box center [293, 555] width 415 height 31
click at [140, 547] on div "01/29/2026" at bounding box center [293, 555] width 415 height 31
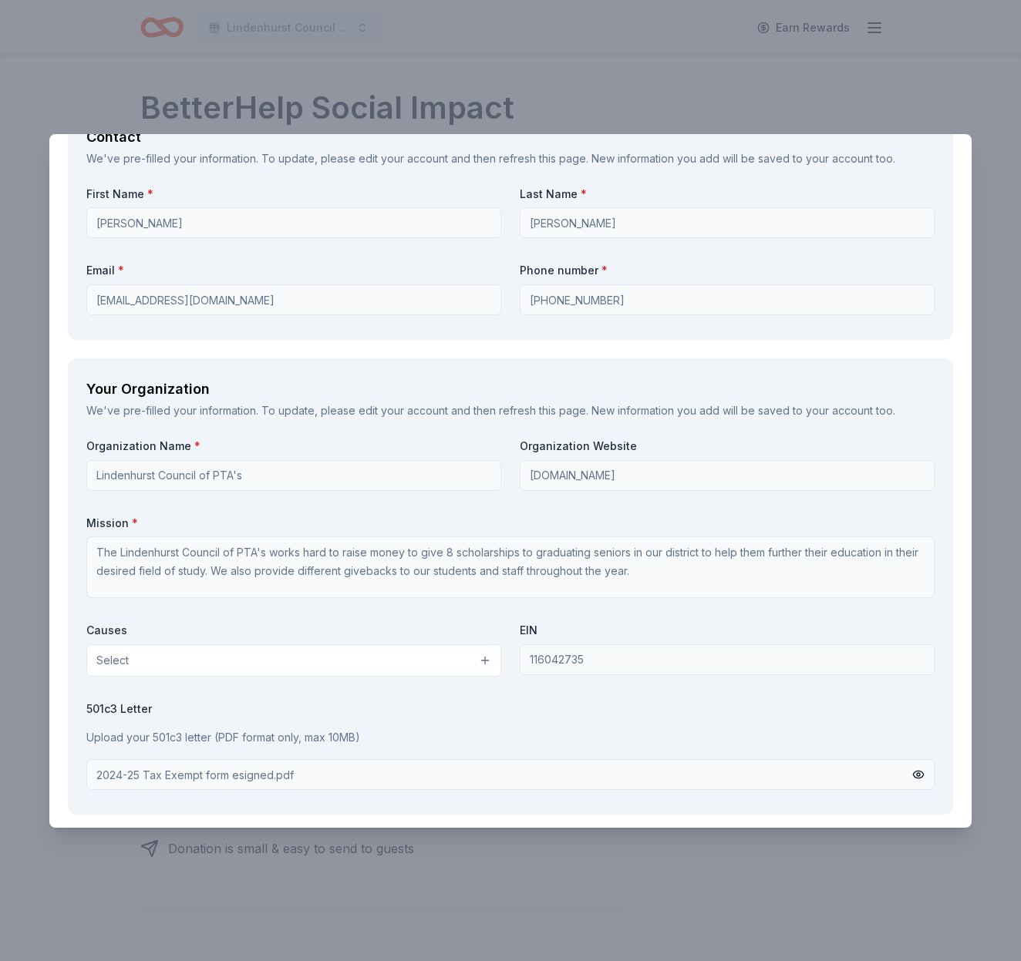
scroll to position [1136, 0]
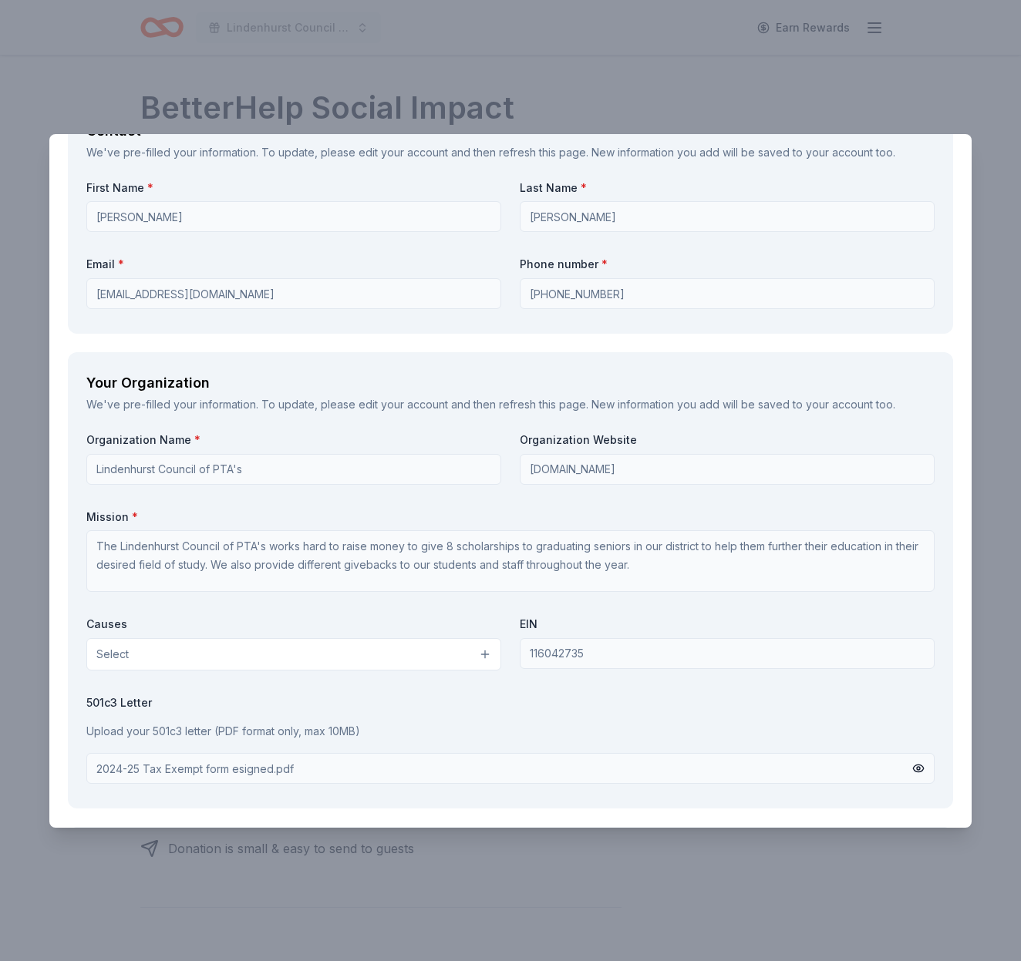
click at [261, 645] on button "Select" at bounding box center [293, 654] width 415 height 32
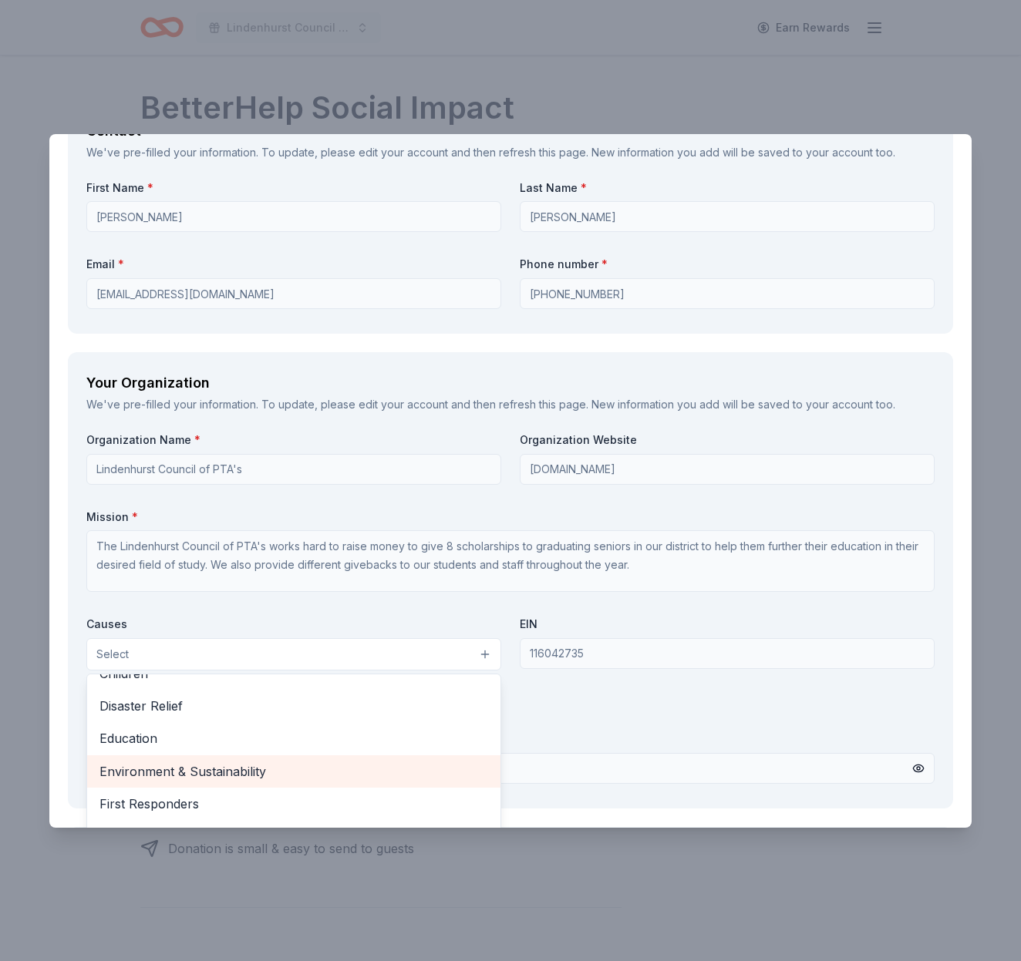
scroll to position [86, 0]
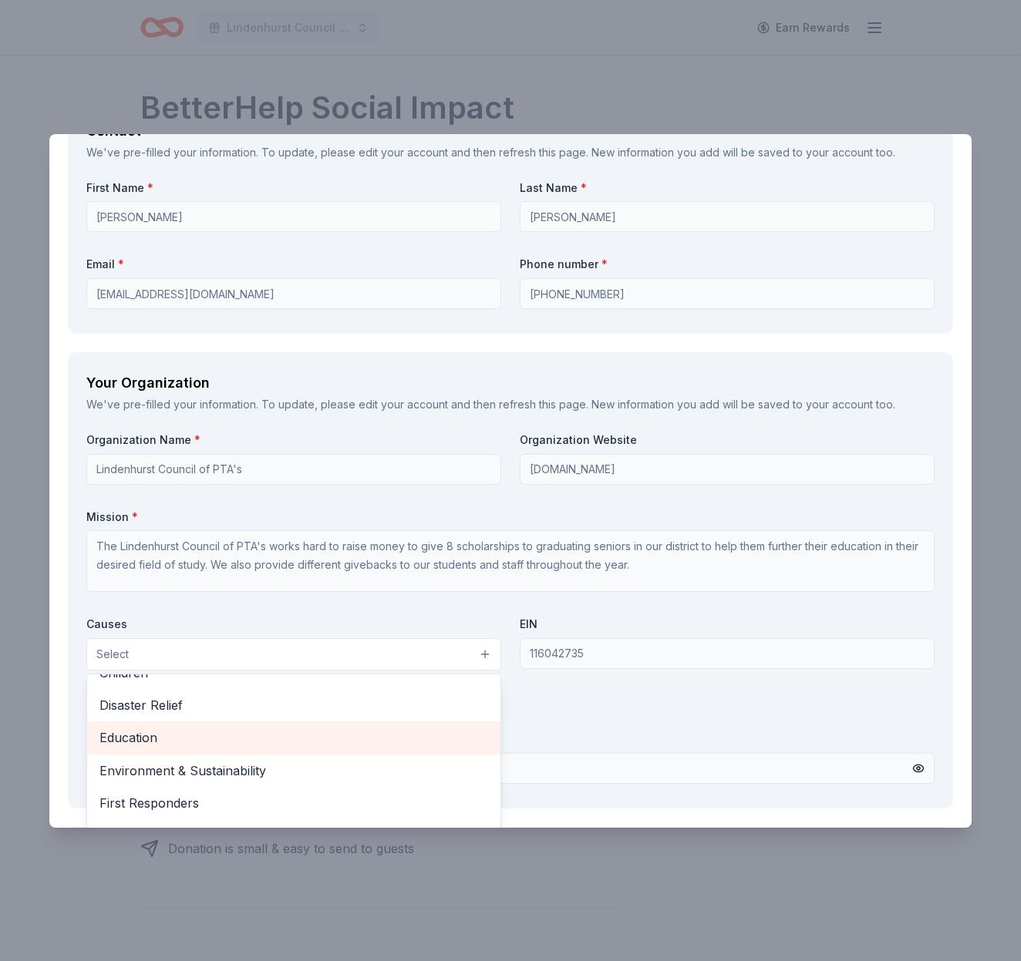
click at [207, 728] on span "Education" at bounding box center [293, 738] width 389 height 20
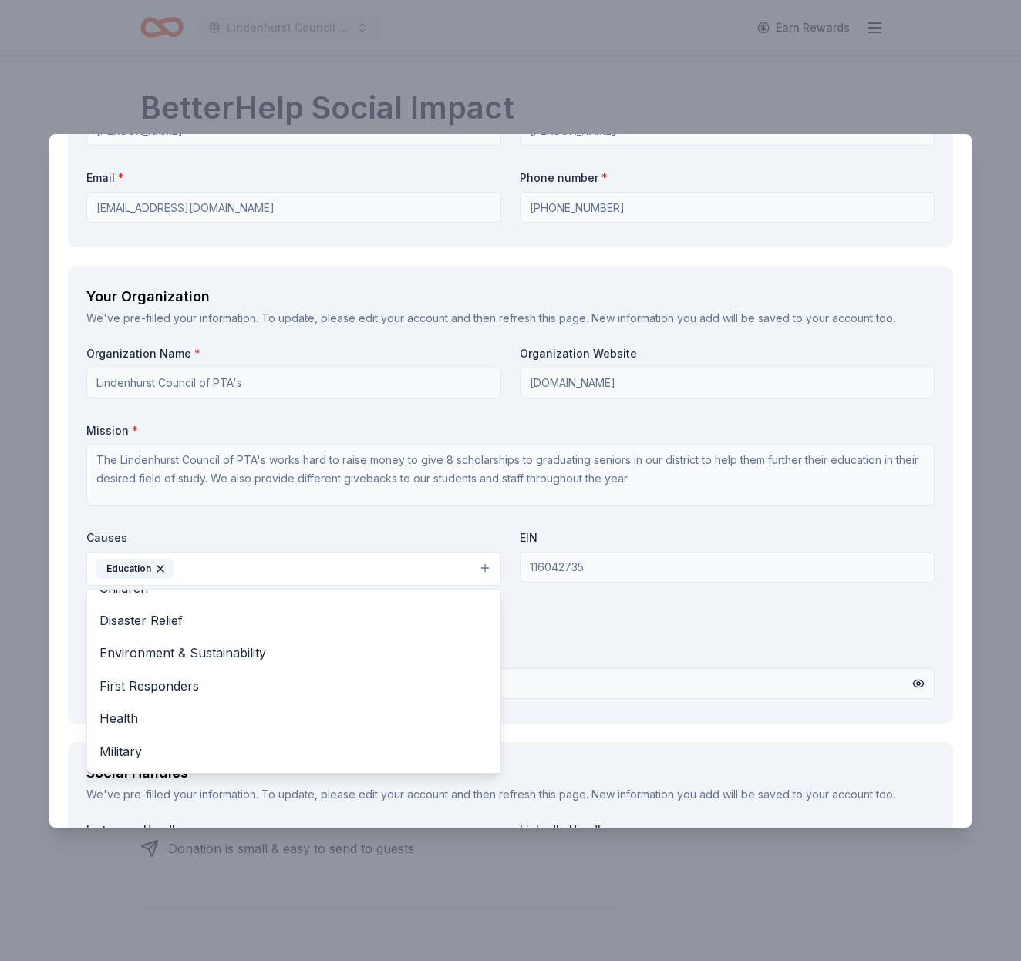
scroll to position [1230, 0]
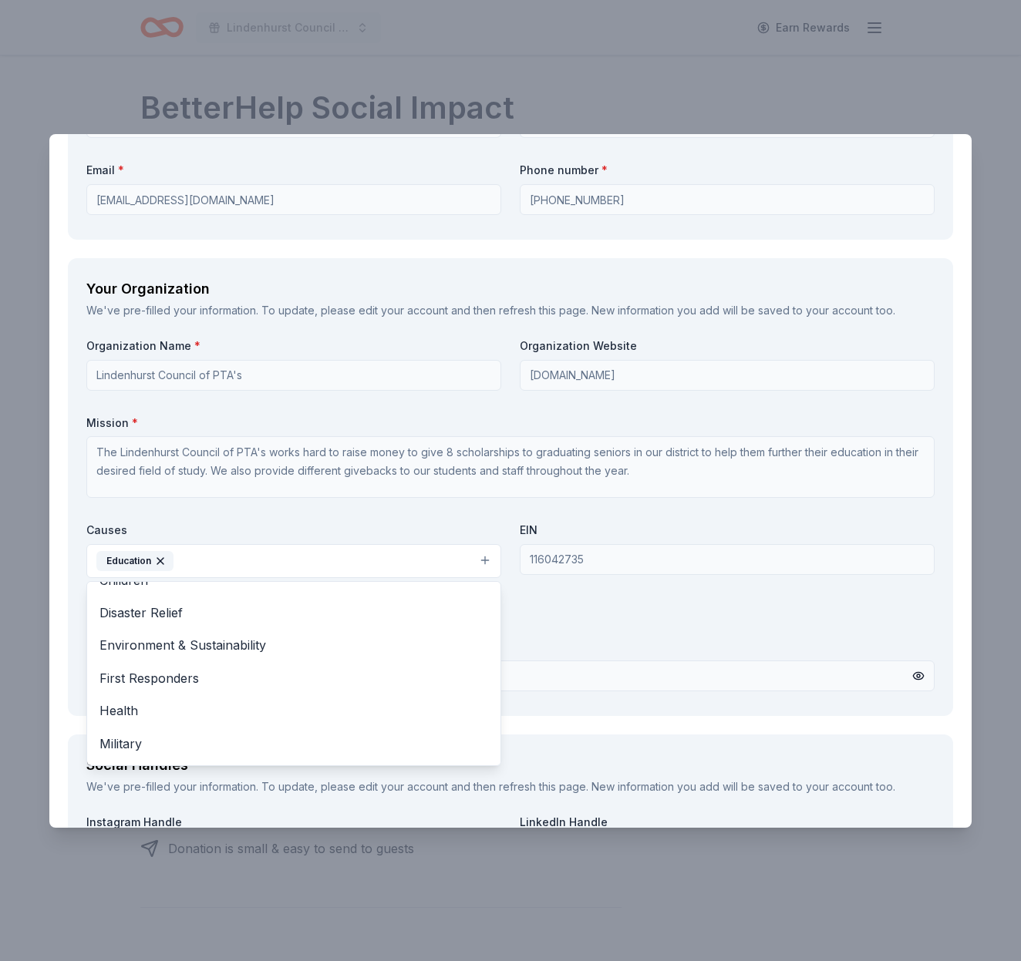
click at [538, 615] on div "Organization Name * Lindenhurst Council of PTA's Organization Website www.linde…" at bounding box center [510, 517] width 848 height 359
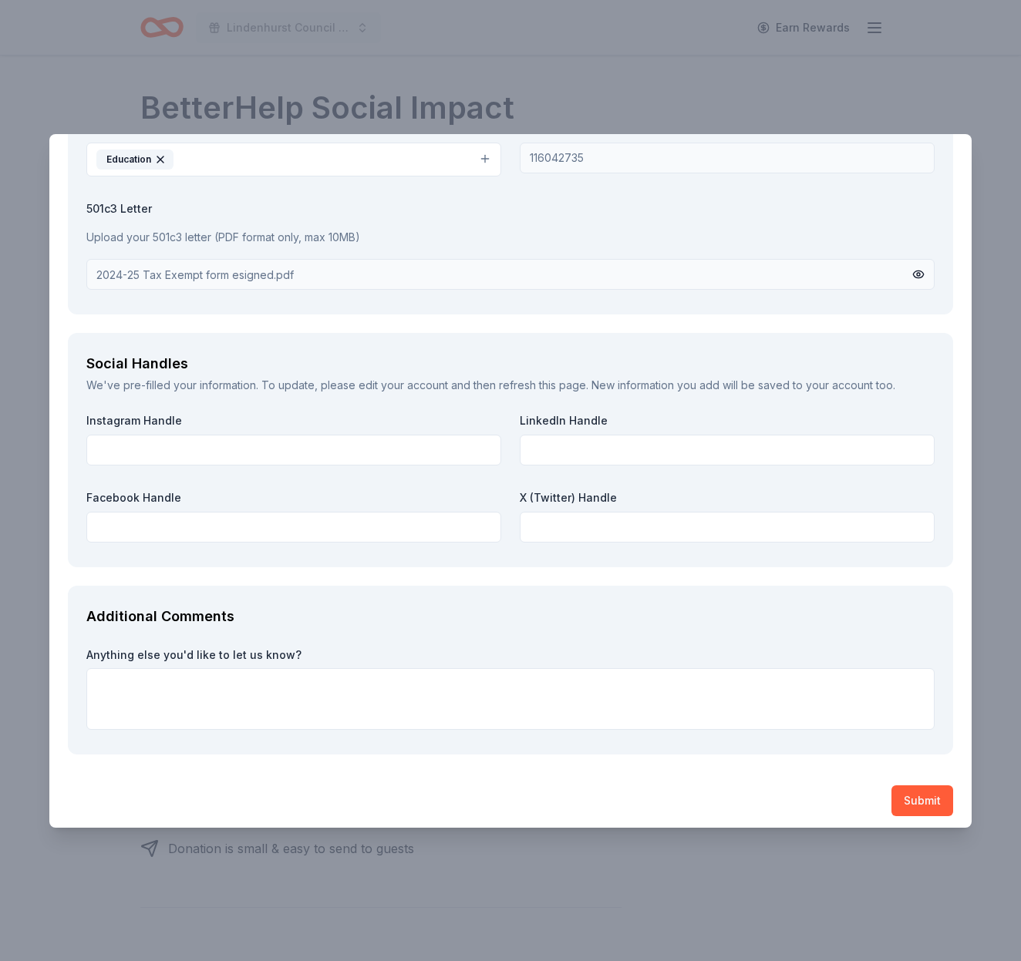
scroll to position [1631, 0]
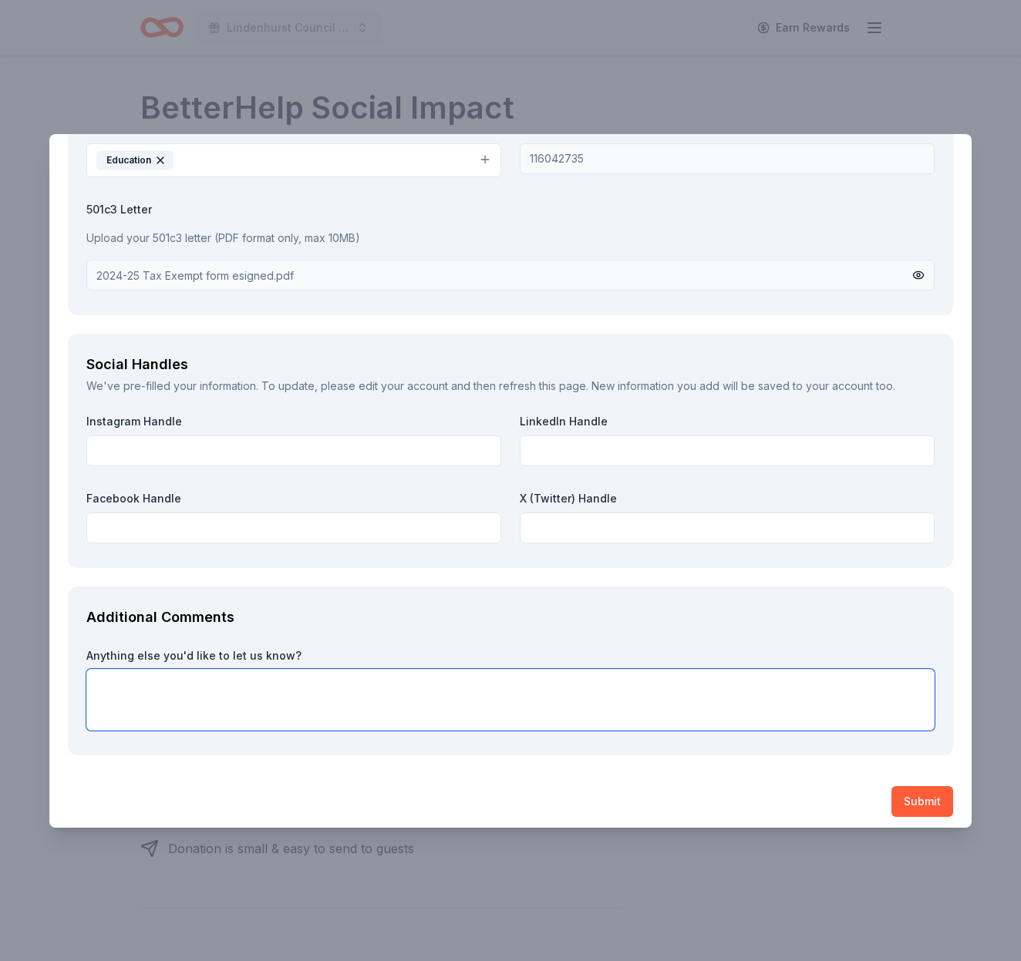
click at [244, 690] on textarea at bounding box center [510, 700] width 848 height 62
type textarea "We appreciate your consideration."
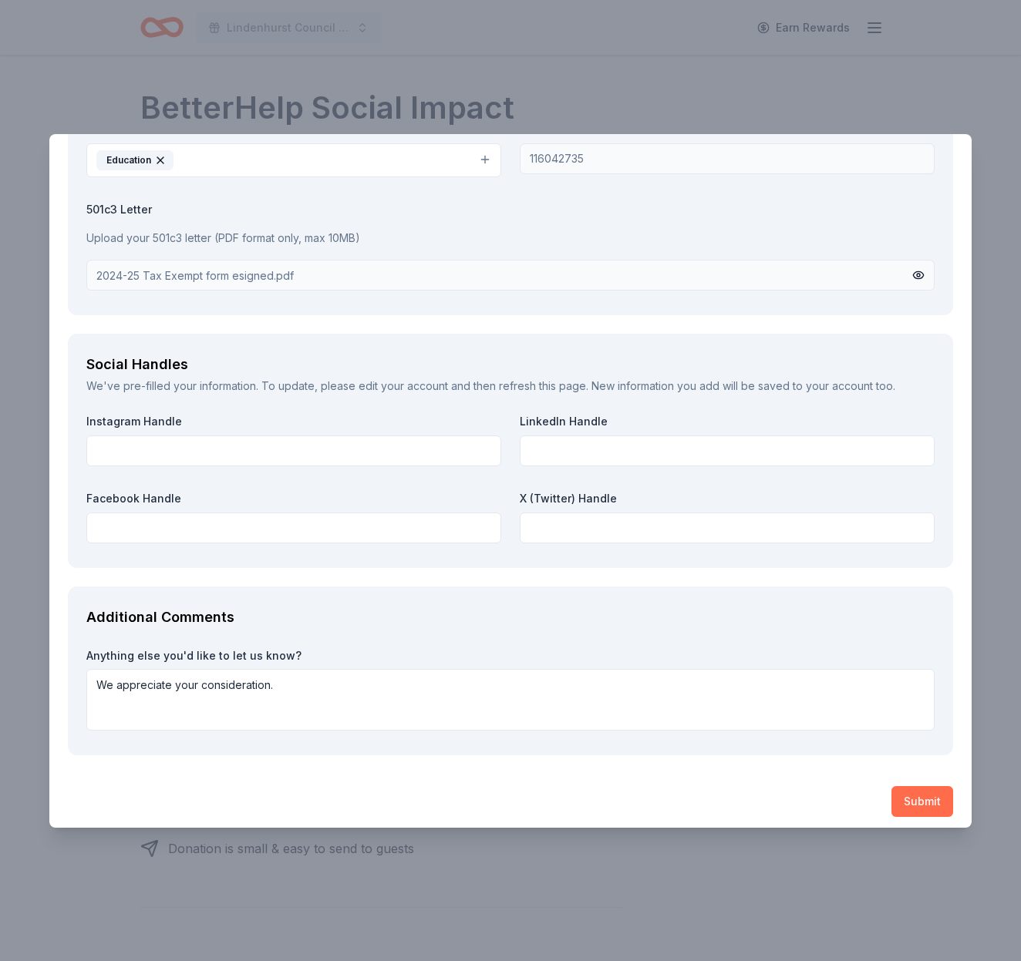
click at [925, 793] on button "Submit" at bounding box center [922, 801] width 62 height 31
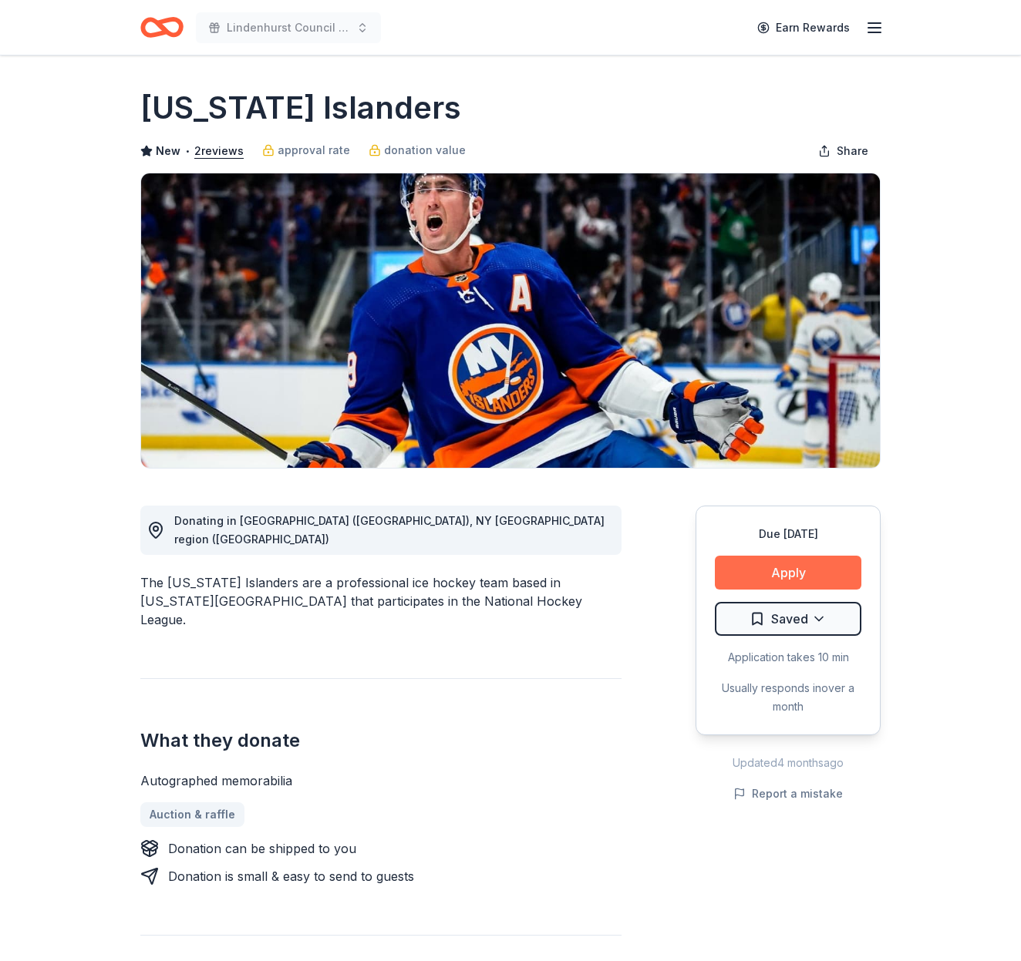
click at [803, 578] on button "Apply" at bounding box center [788, 573] width 146 height 34
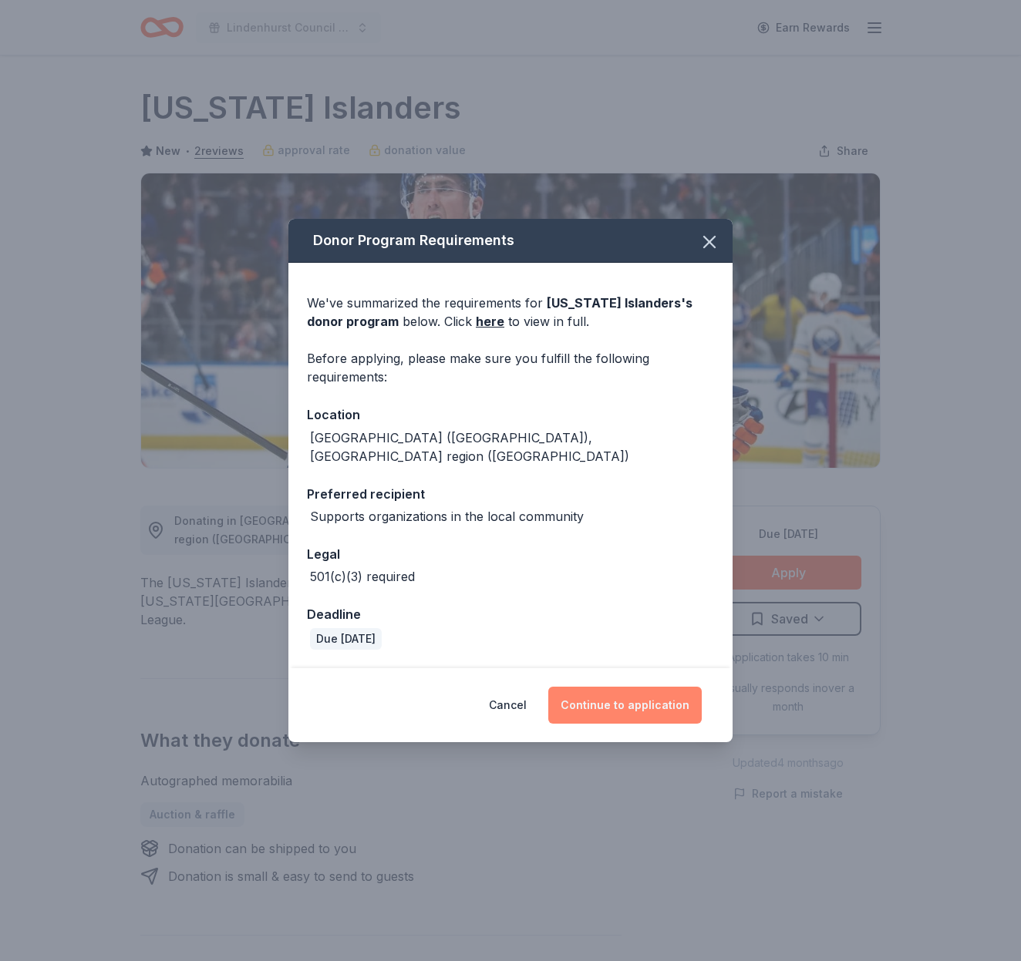
click at [646, 694] on button "Continue to application" at bounding box center [624, 705] width 153 height 37
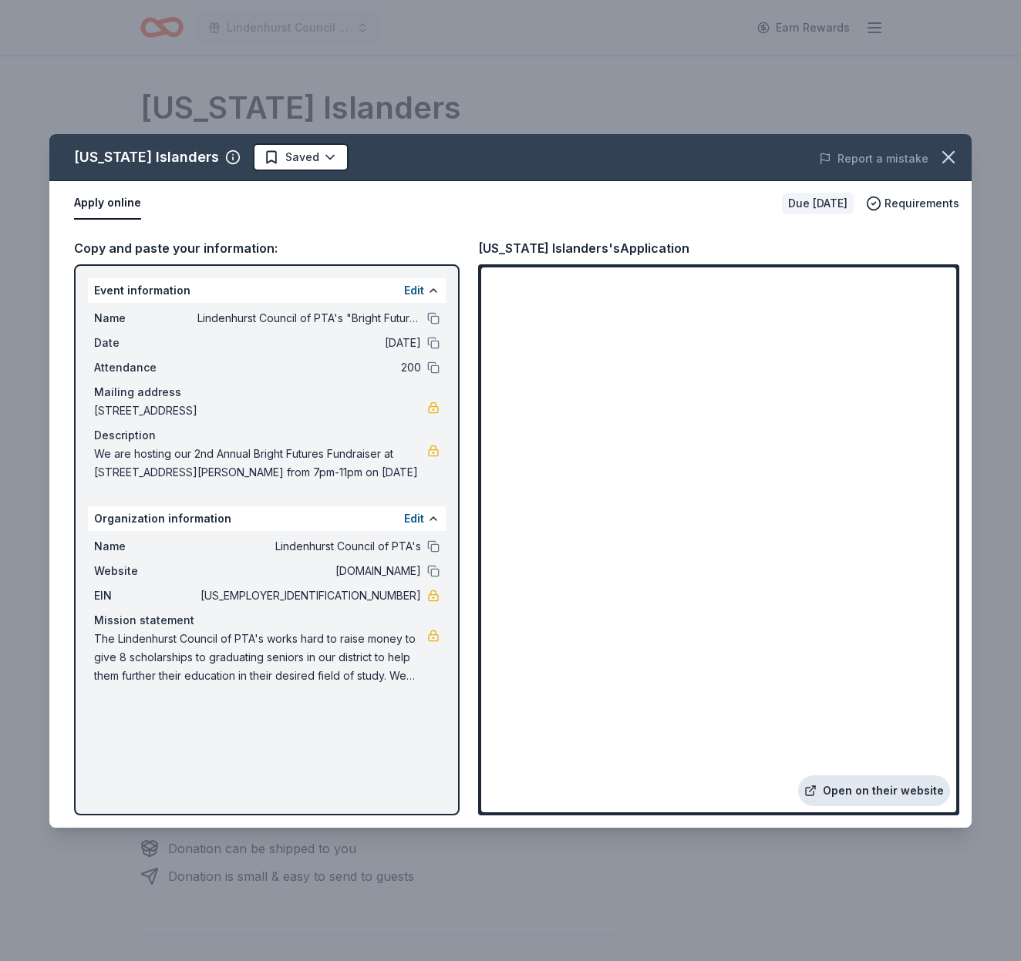
click at [884, 792] on link "Open on their website" at bounding box center [874, 791] width 152 height 31
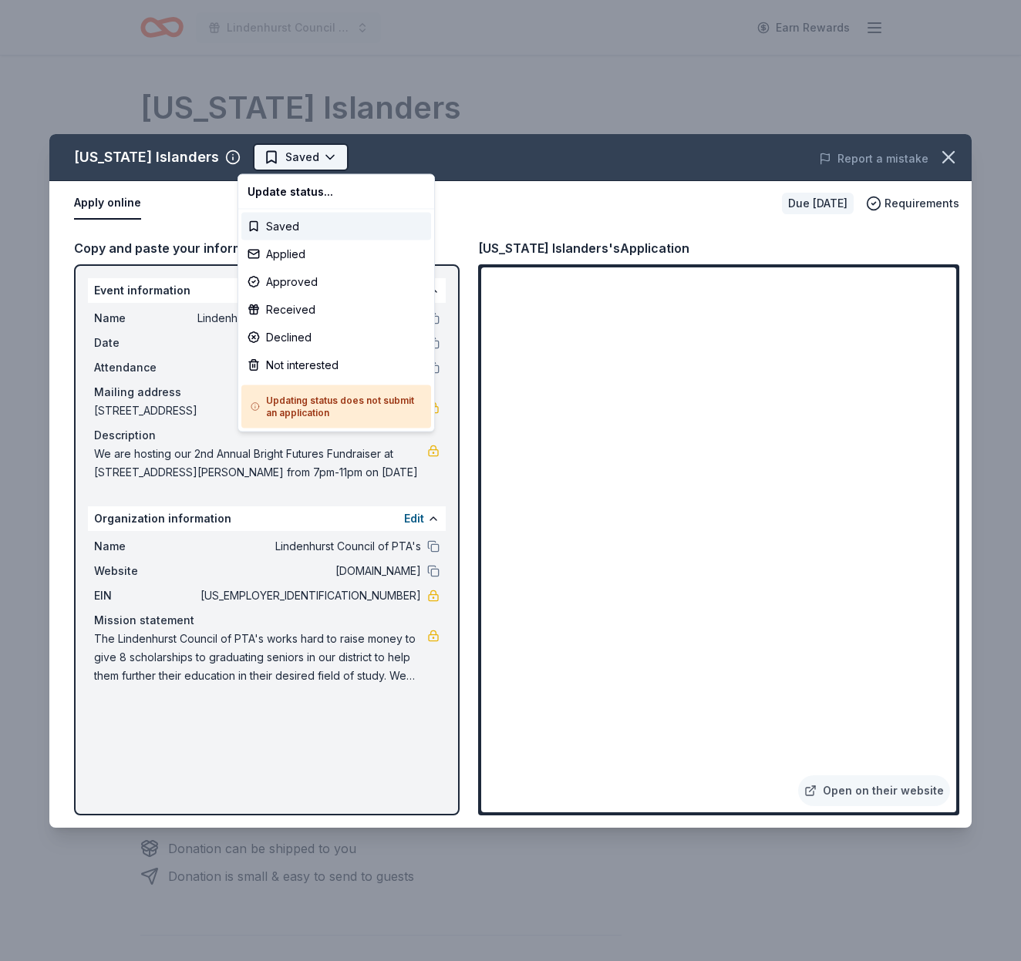
click at [315, 153] on html "Lindenhurst Council of PTA's "Bright Futures" Fundraiser Earn Rewards Due in 74…" at bounding box center [510, 480] width 1021 height 961
click at [305, 251] on div "Applied" at bounding box center [336, 255] width 190 height 28
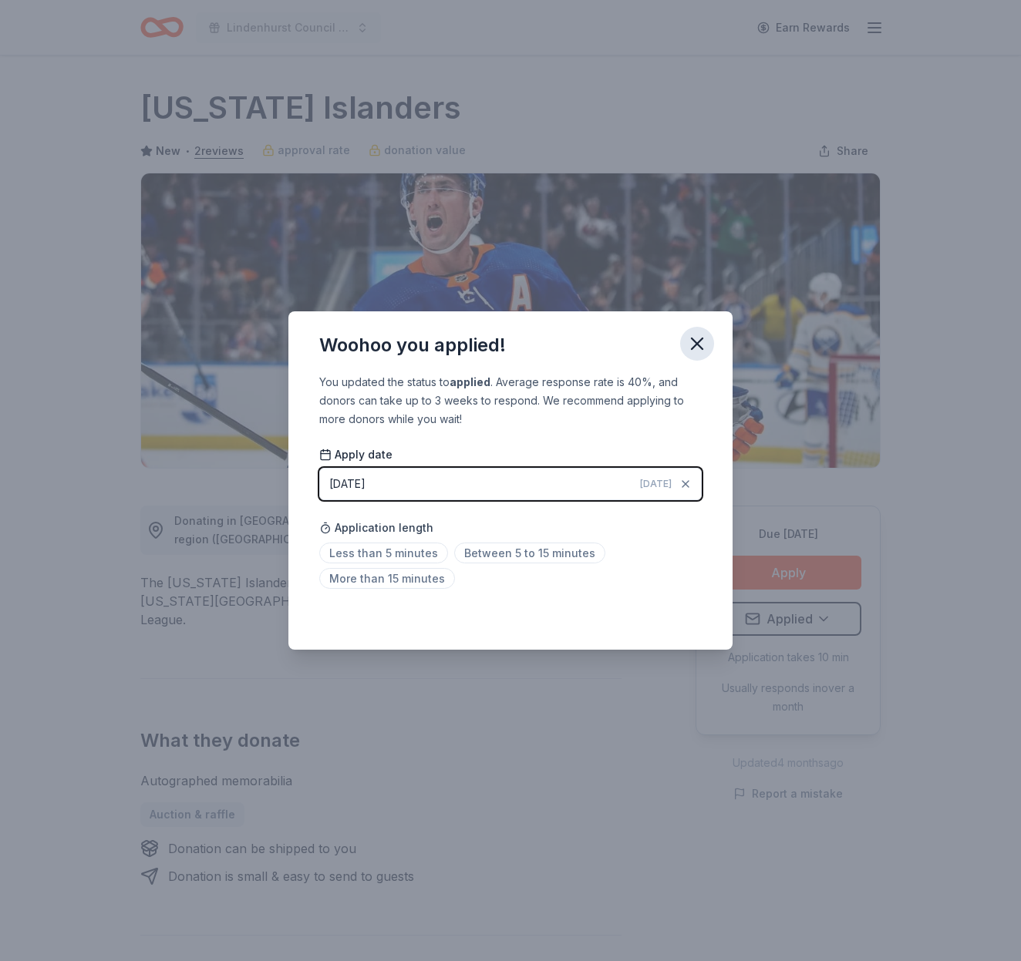
click at [697, 342] on icon "button" at bounding box center [697, 343] width 11 height 11
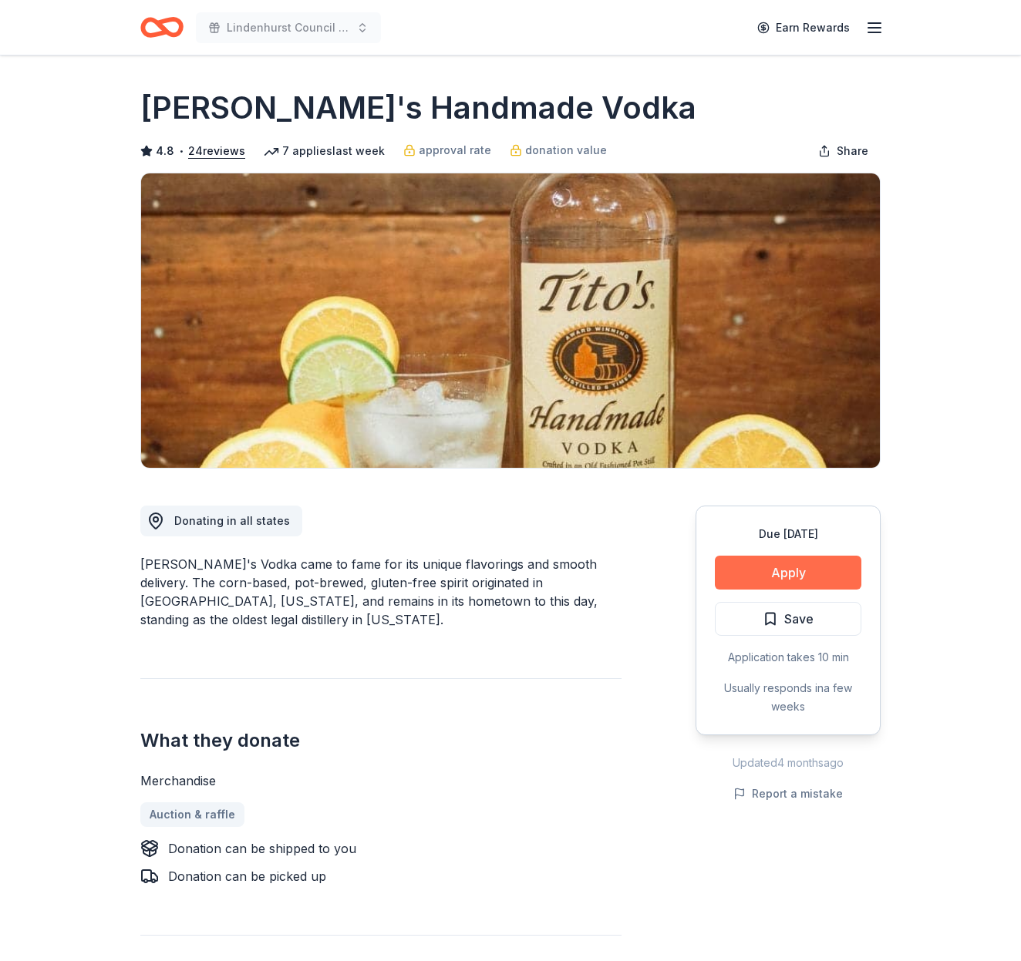
click at [786, 576] on button "Apply" at bounding box center [788, 573] width 146 height 34
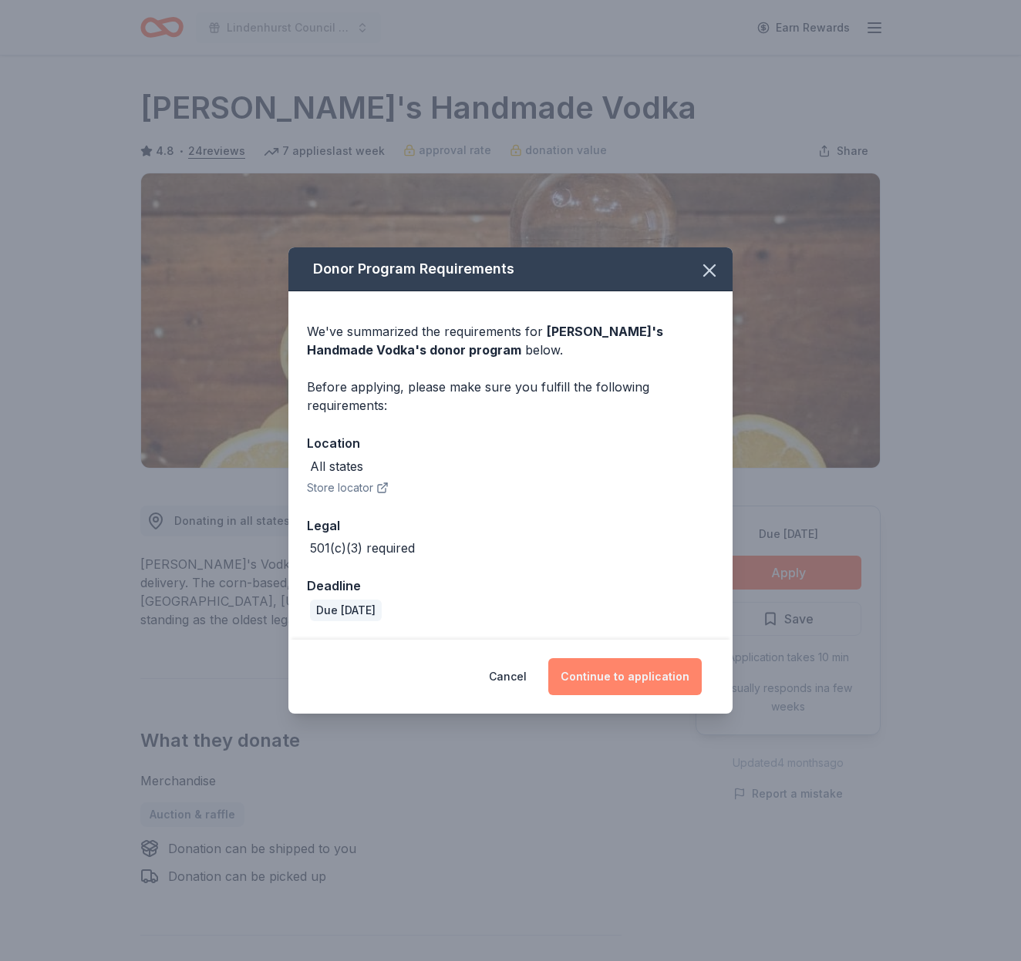
click at [662, 675] on button "Continue to application" at bounding box center [624, 676] width 153 height 37
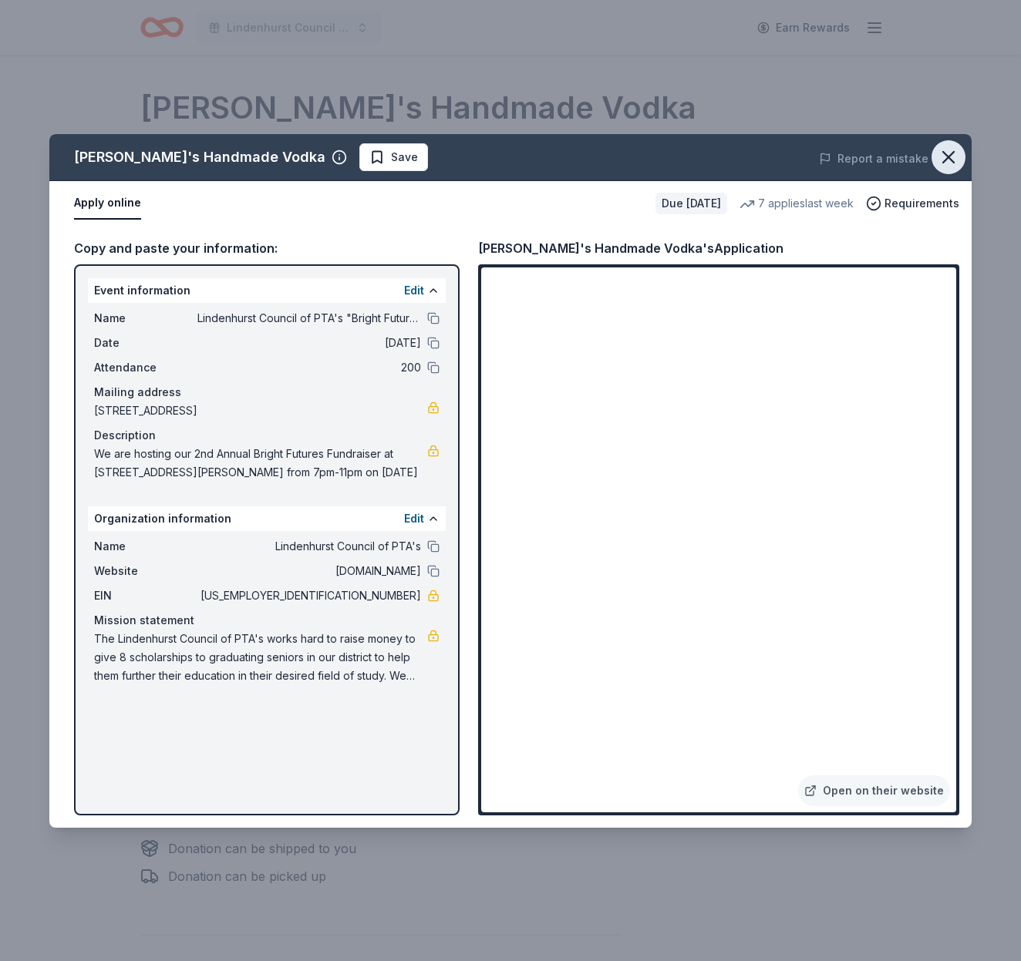
click at [944, 157] on icon "button" at bounding box center [949, 157] width 22 height 22
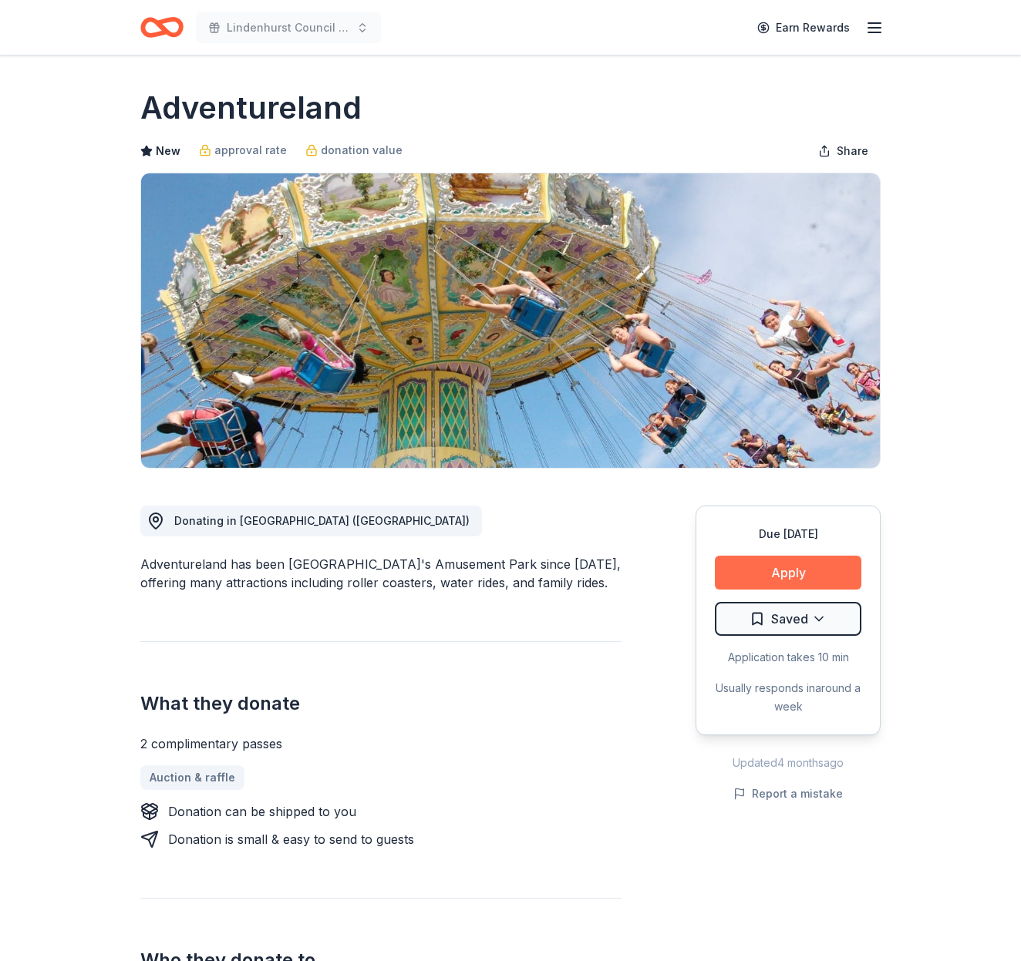
click at [793, 579] on button "Apply" at bounding box center [788, 573] width 146 height 34
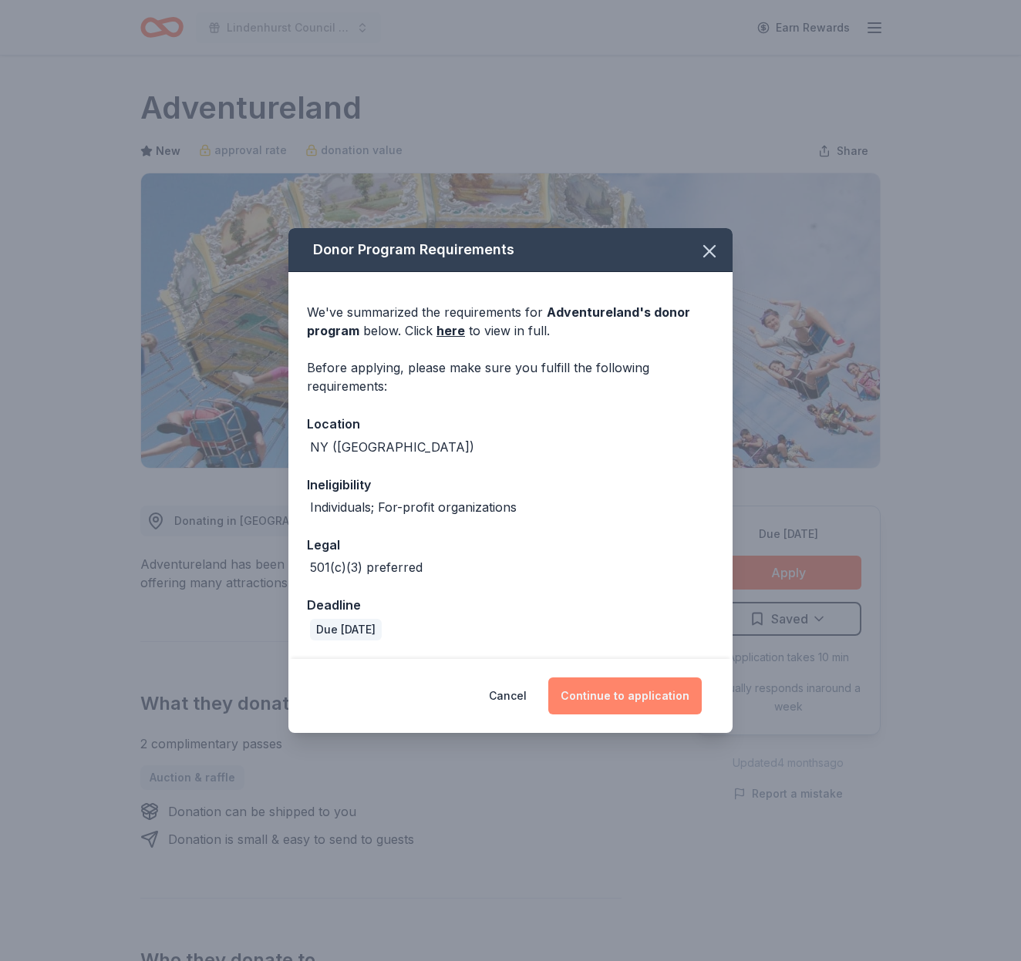
click at [645, 696] on button "Continue to application" at bounding box center [624, 696] width 153 height 37
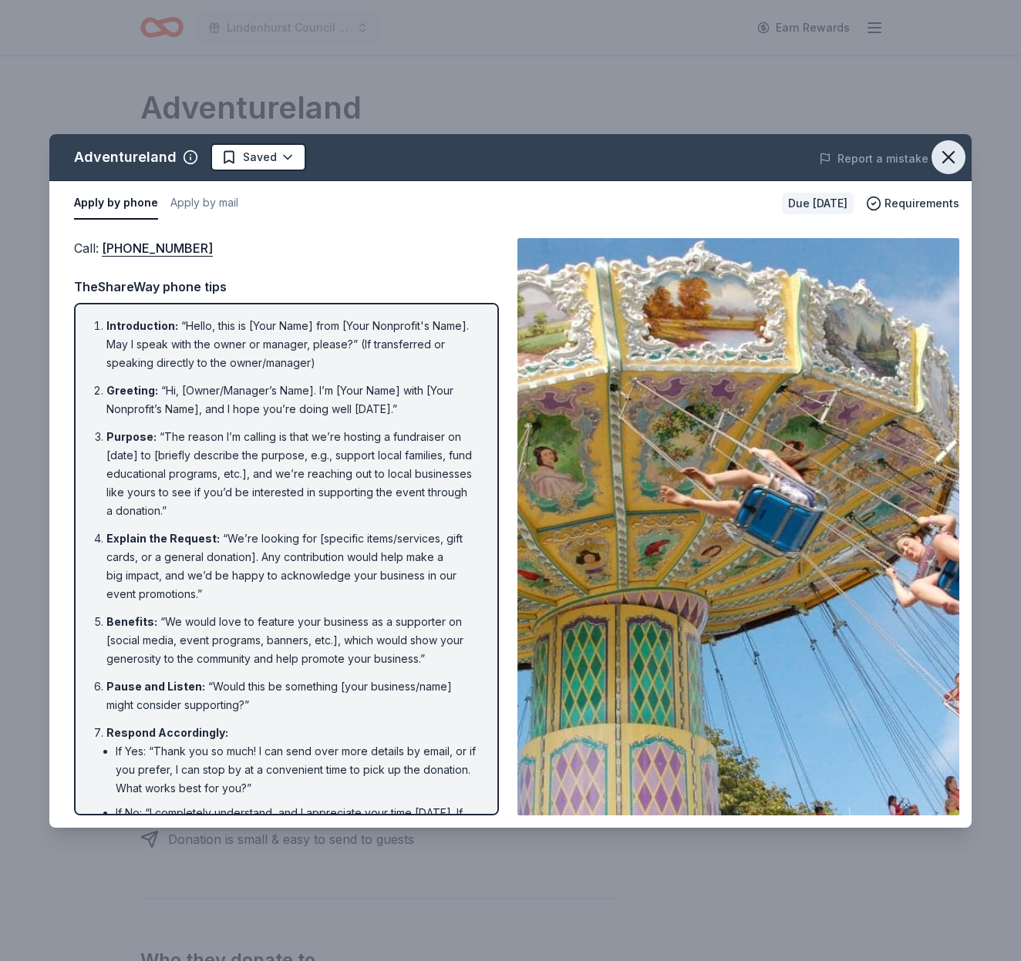
click at [949, 157] on icon "button" at bounding box center [948, 157] width 11 height 11
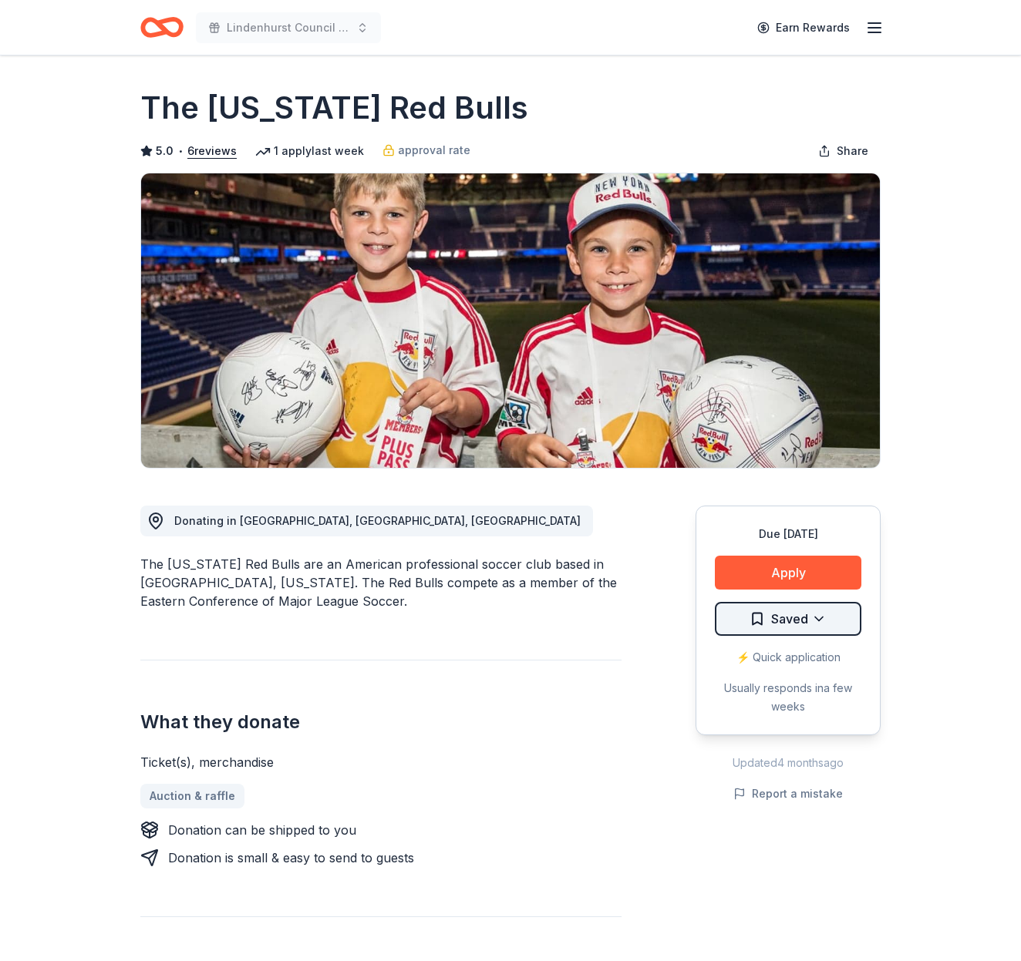
click at [830, 607] on html "Lindenhurst Council of PTA's "Bright Futures" Fundraiser Earn Rewards Due [DATE…" at bounding box center [510, 480] width 1021 height 961
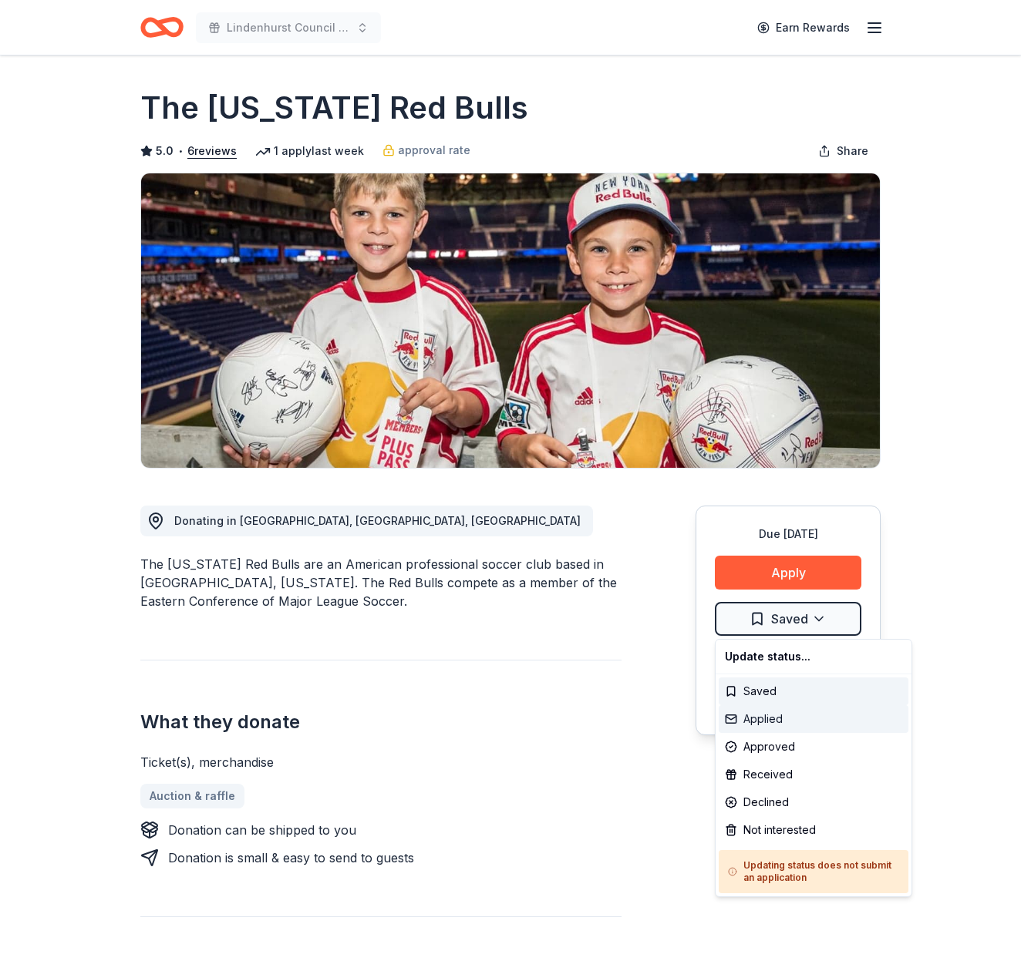
click at [804, 718] on div "Applied" at bounding box center [814, 720] width 190 height 28
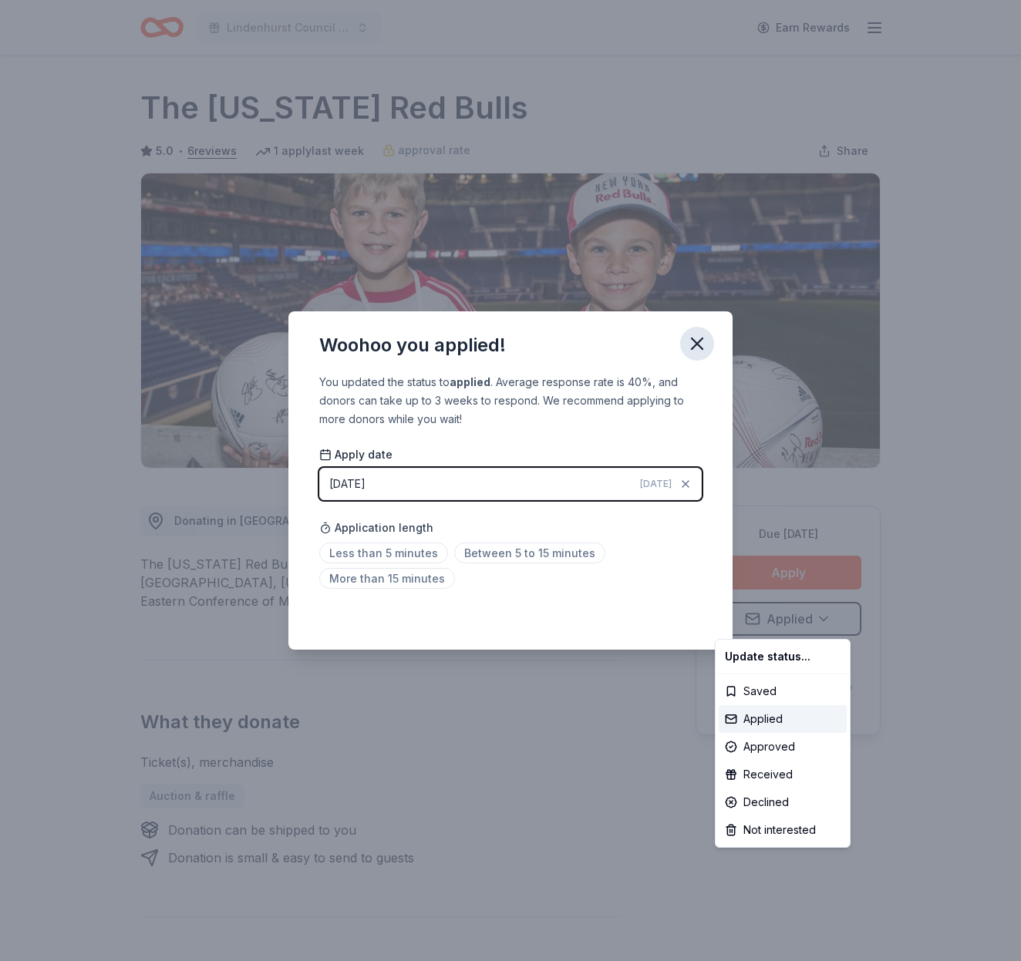
click at [701, 345] on html "Lindenhurst Council of PTA's "Bright Futures" Fundraiser Earn Rewards Due in 86…" at bounding box center [510, 480] width 1021 height 961
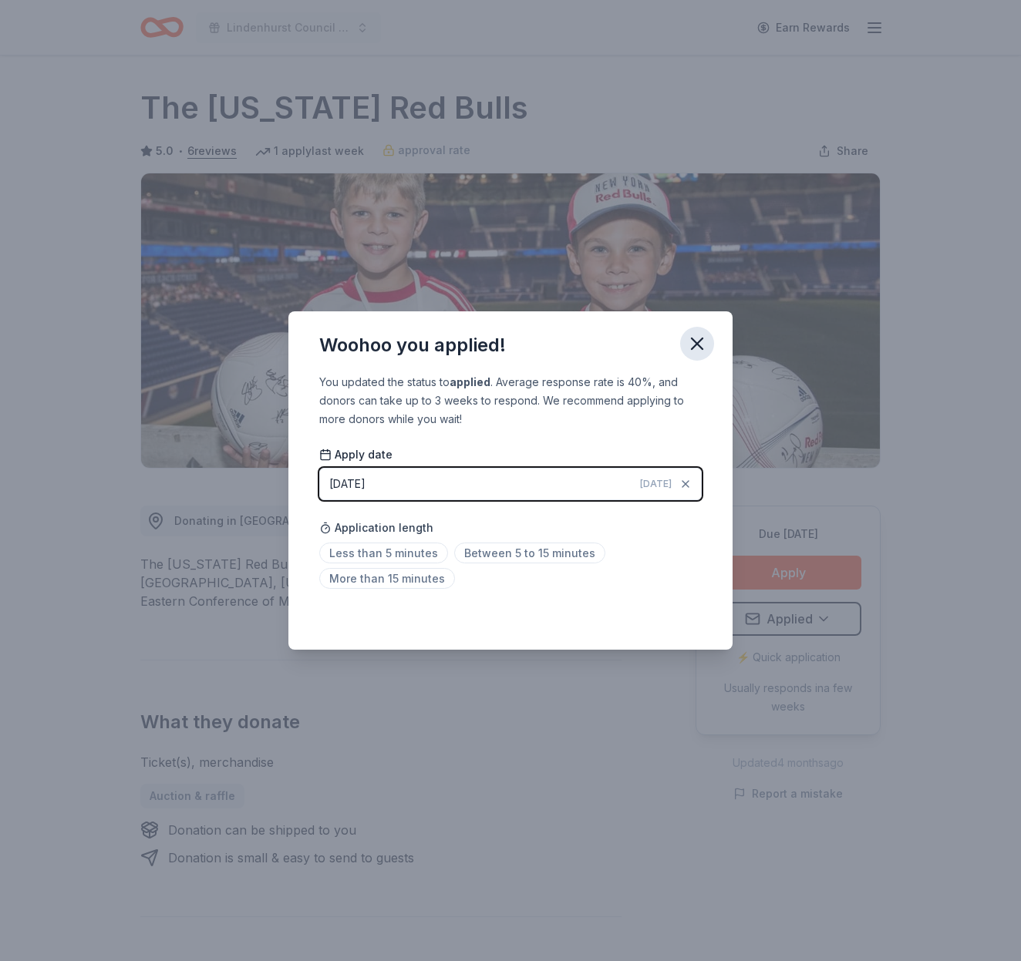
click at [699, 342] on icon "button" at bounding box center [697, 343] width 11 height 11
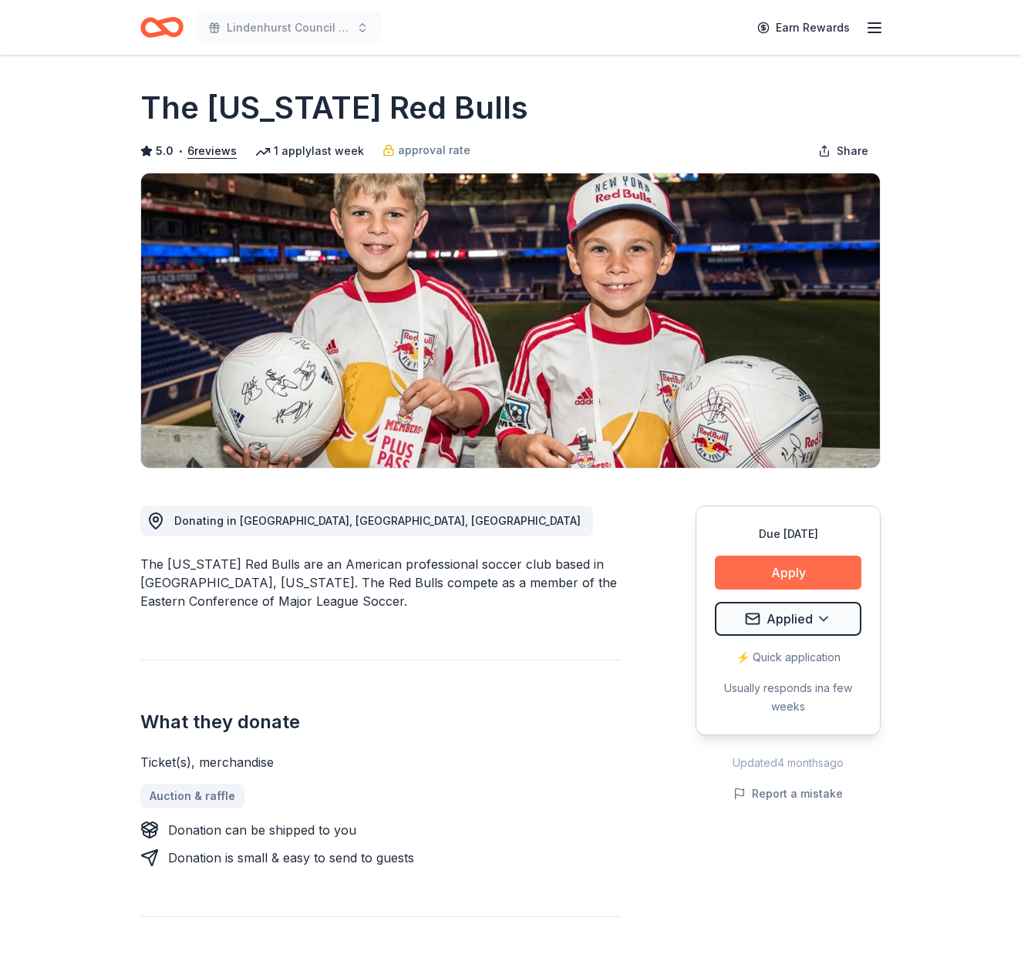
click at [783, 567] on button "Apply" at bounding box center [788, 573] width 146 height 34
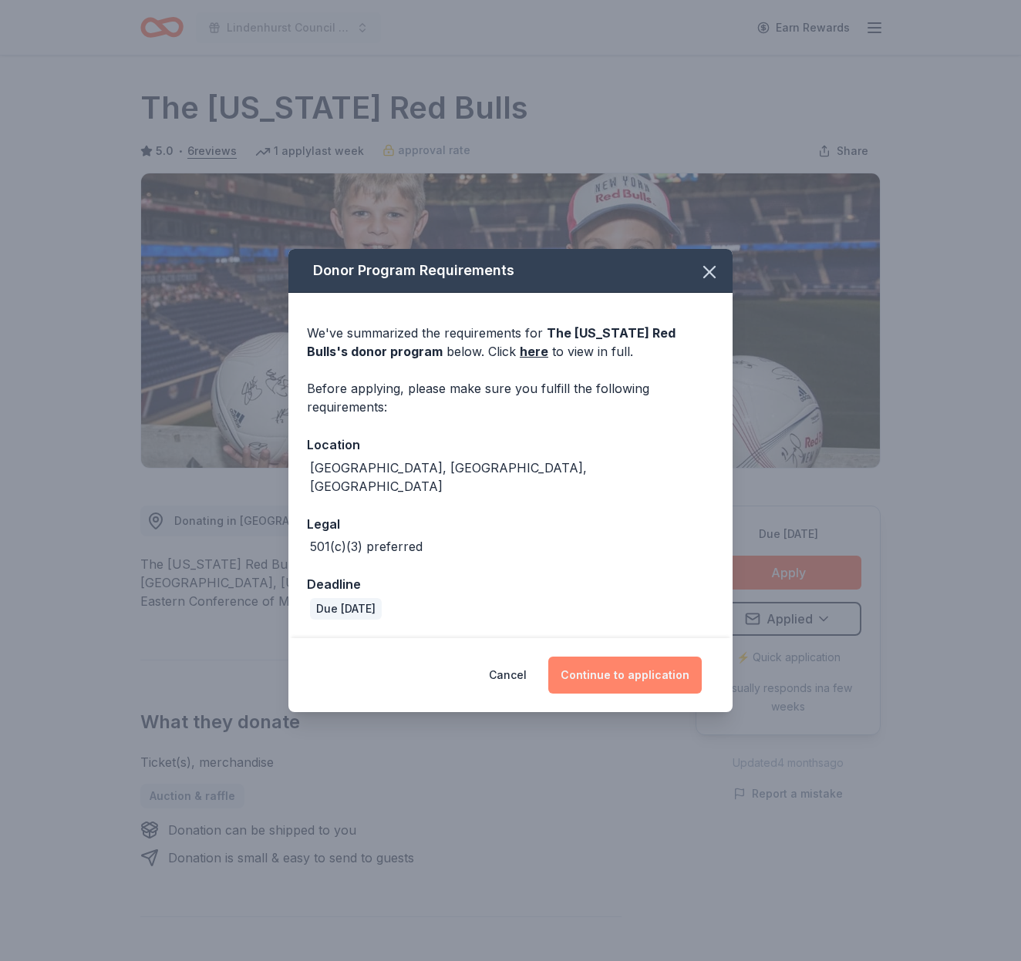
click at [653, 660] on button "Continue to application" at bounding box center [624, 675] width 153 height 37
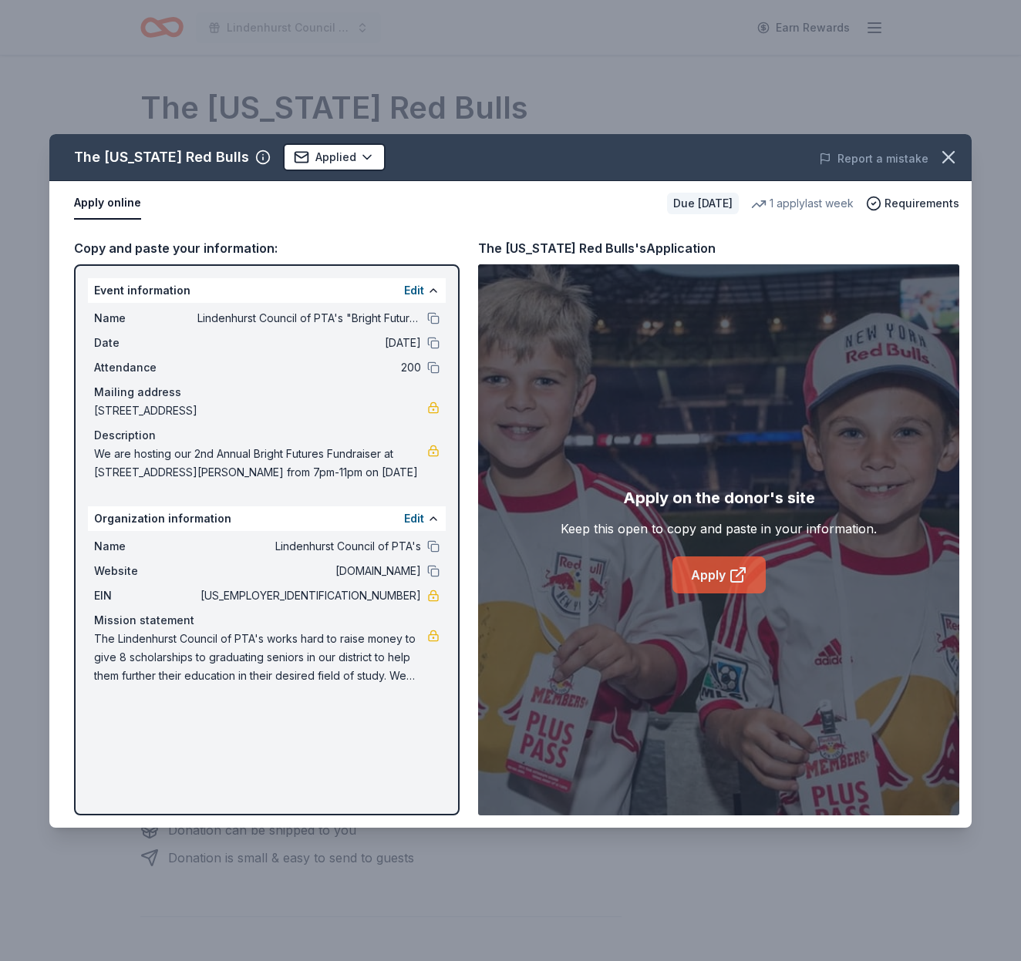
click at [719, 578] on link "Apply" at bounding box center [718, 575] width 93 height 37
click at [956, 151] on icon "button" at bounding box center [949, 157] width 22 height 22
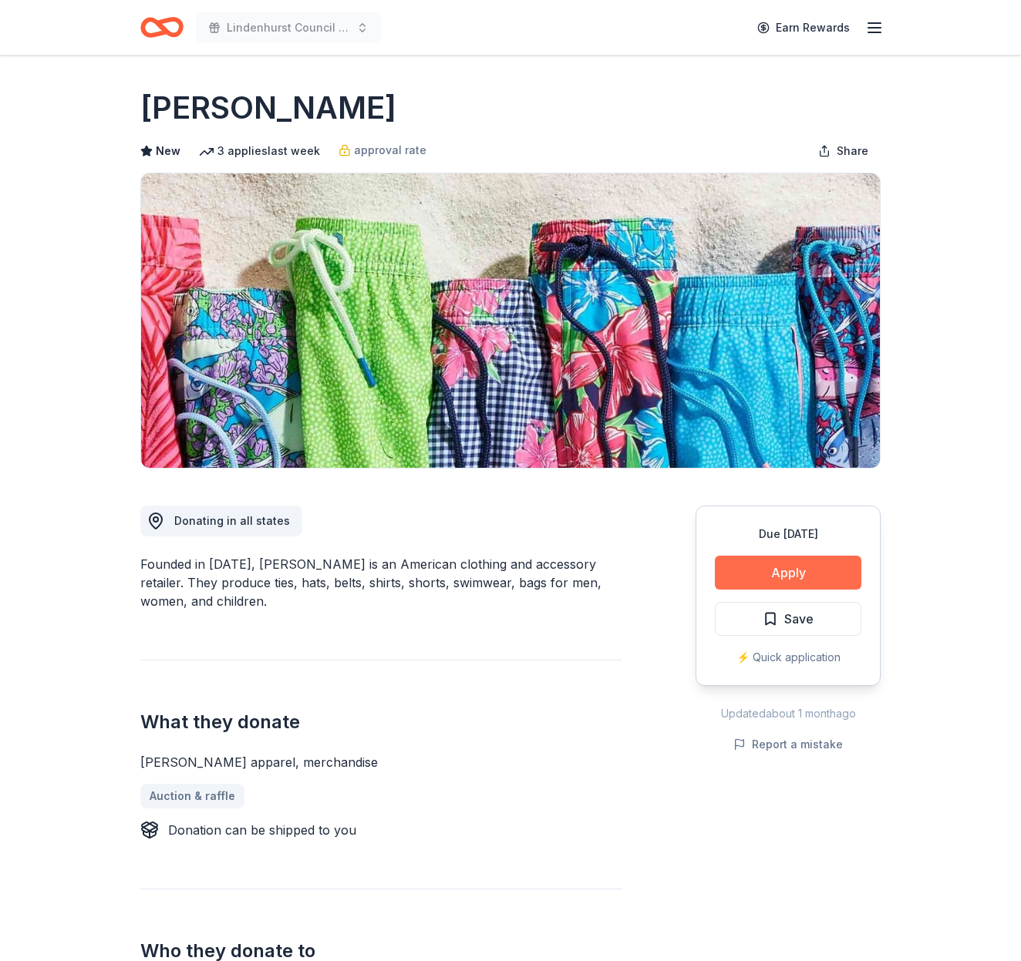
click at [810, 574] on button "Apply" at bounding box center [788, 573] width 146 height 34
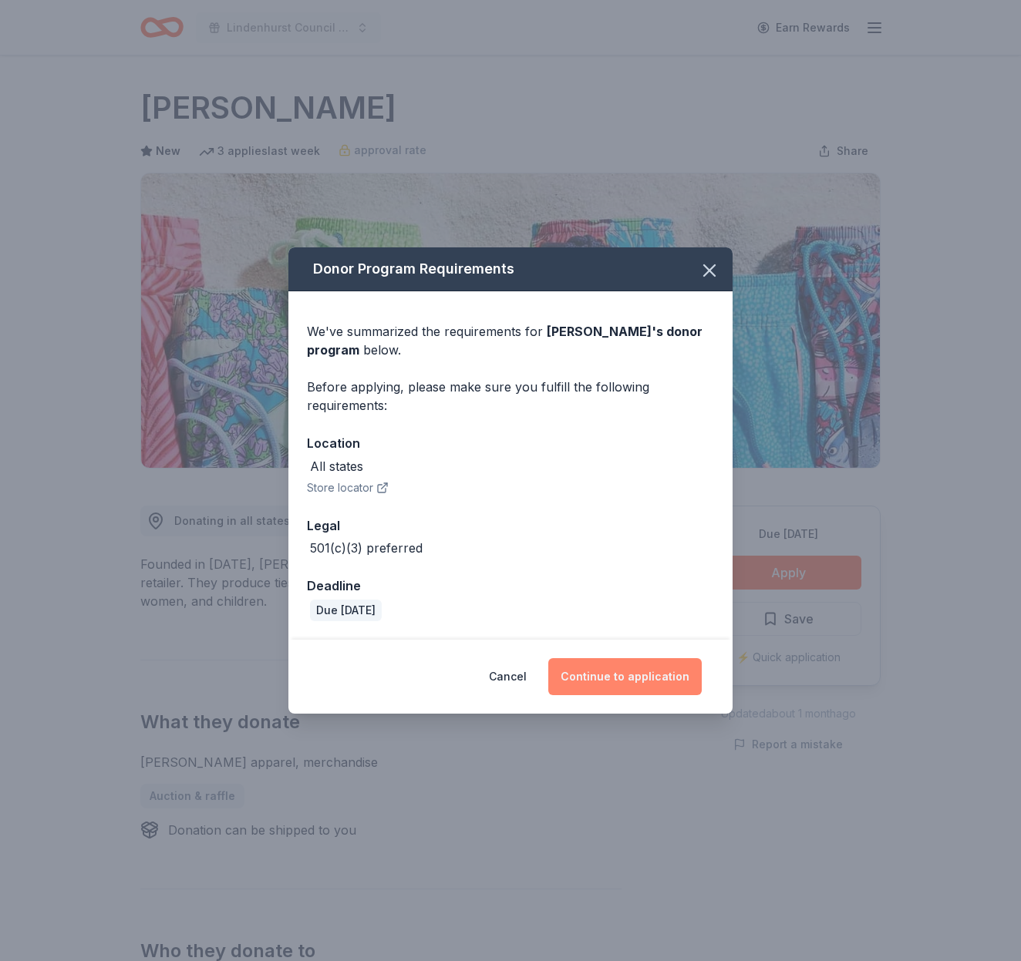
click at [640, 675] on button "Continue to application" at bounding box center [624, 676] width 153 height 37
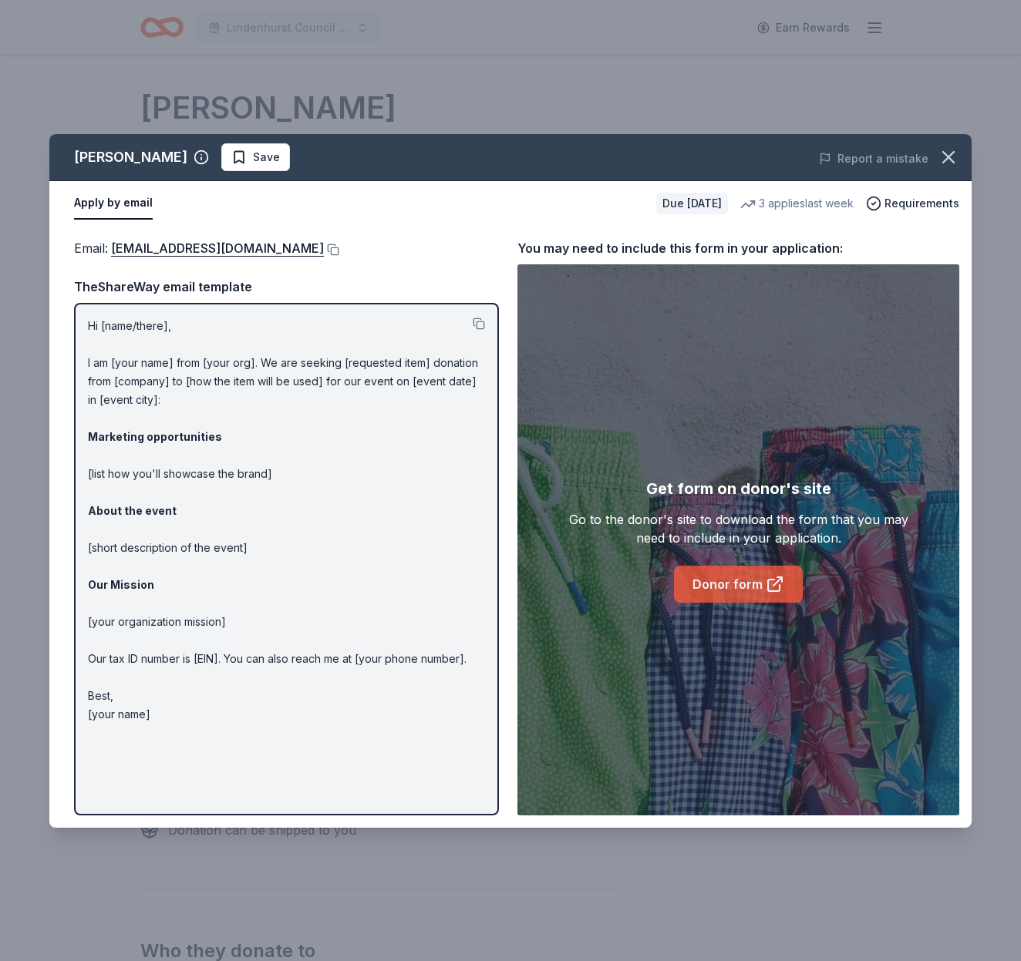
click at [738, 582] on link "Donor form" at bounding box center [738, 584] width 129 height 37
click at [253, 163] on span "Save" at bounding box center [266, 157] width 27 height 19
click at [242, 163] on html "Lindenhurst Council of PTA's "Bright Futures" Fundraiser Earn Rewards Due in 56…" at bounding box center [510, 480] width 1021 height 961
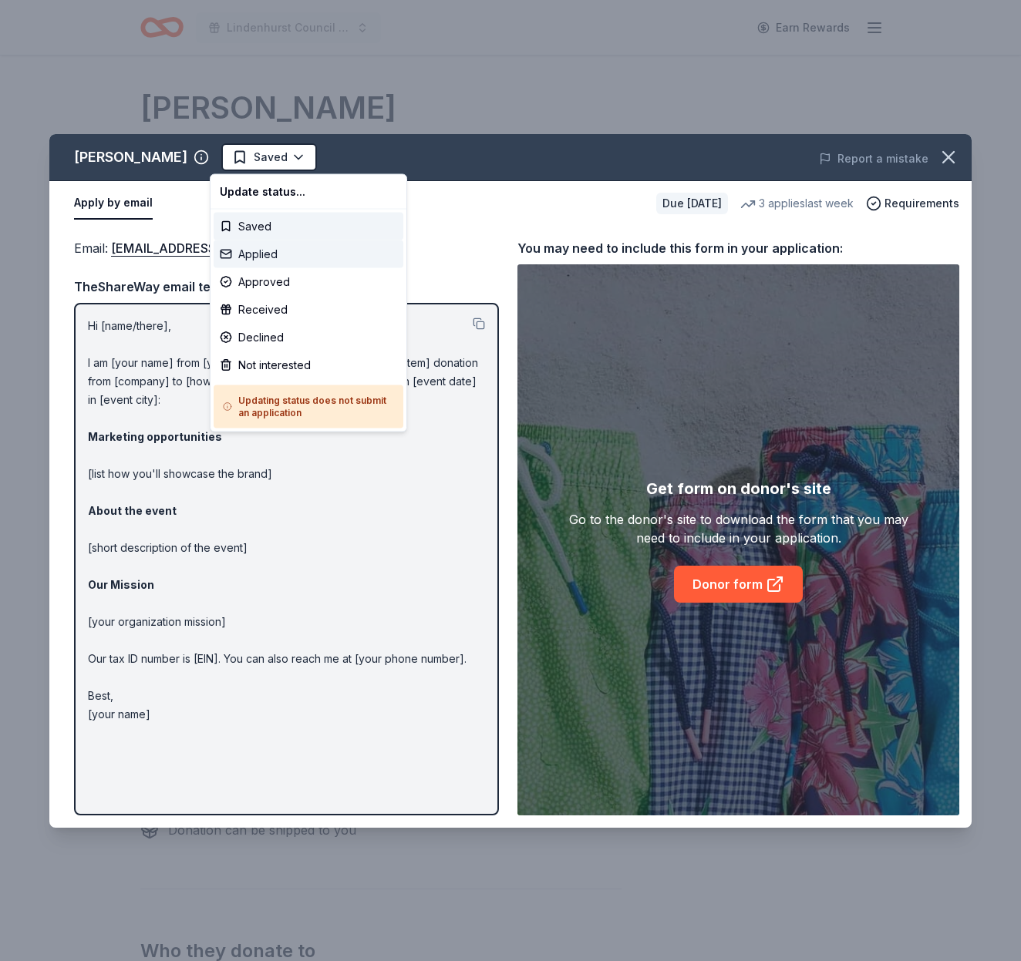
click at [274, 258] on div "Applied" at bounding box center [309, 255] width 190 height 28
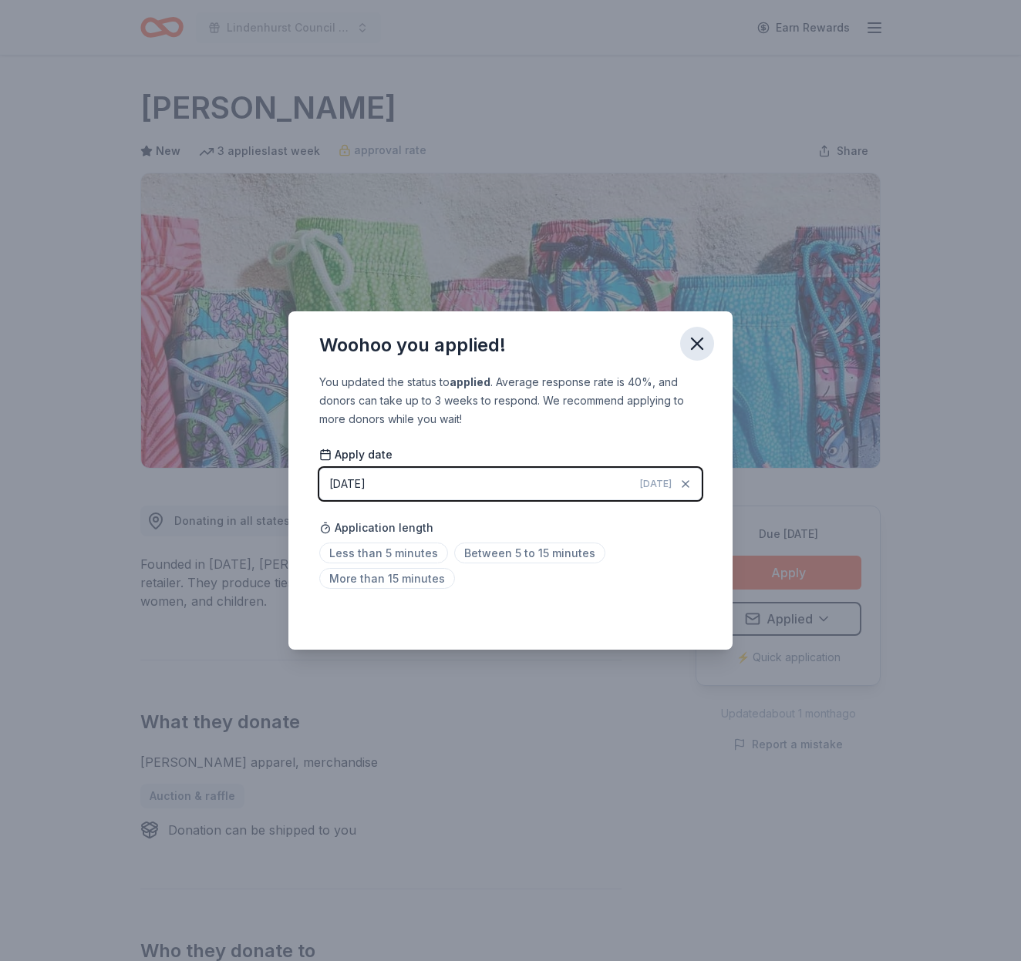
click at [706, 342] on icon "button" at bounding box center [697, 344] width 22 height 22
